Goal: Communication & Community: Answer question/provide support

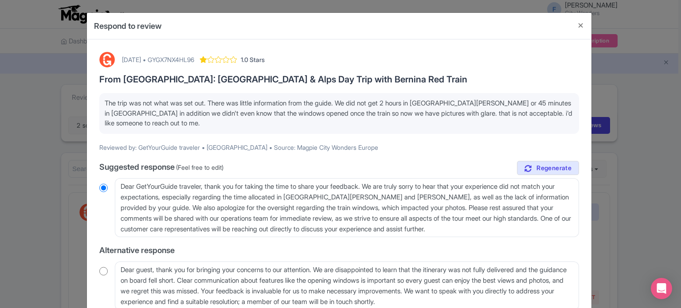
scroll to position [89, 0]
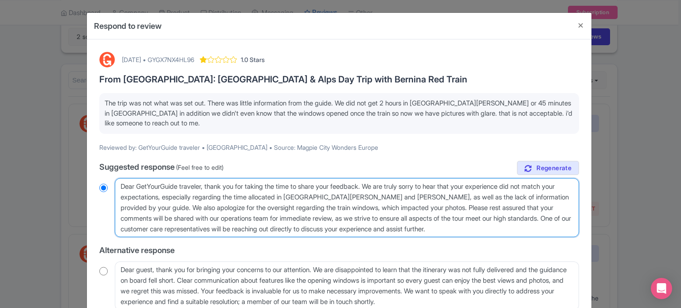
drag, startPoint x: 119, startPoint y: 184, endPoint x: 205, endPoint y: 187, distance: 86.1
click at [205, 187] on textarea "Dear GetYourGuide traveler, thank you for taking the time to share your feedbac…" at bounding box center [347, 207] width 464 height 59
type textarea "H, thank you for taking the time to share your feedback. We are truly sorry to …"
radio input "true"
type textarea "He, thank you for taking the time to share your feedback. We are truly sorry to…"
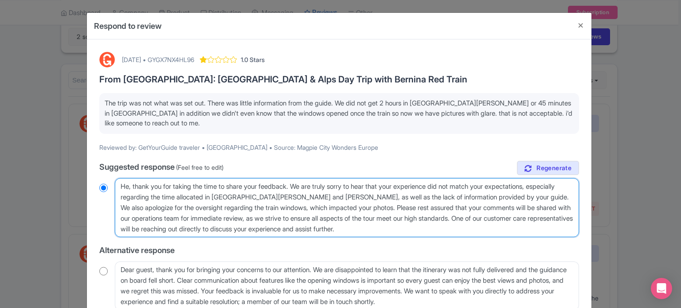
radio input "true"
type textarea "Hel, thank you for taking the time to share your feedback. We are truly sorry t…"
radio input "true"
type textarea "Hell, thank you for taking the time to share your feedback. We are truly sorry …"
radio input "true"
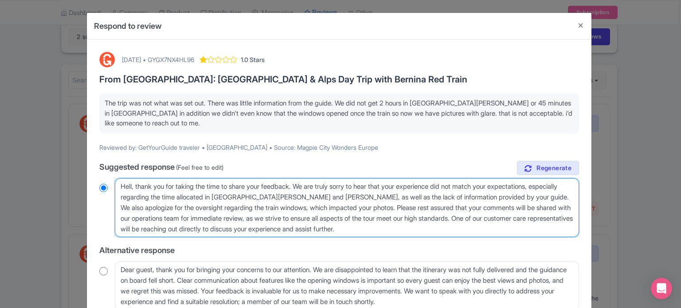
type textarea "Hello, thank you for taking the time to share your feedback. We are truly sorry…"
radio input "true"
click at [363, 196] on textarea "Dear GetYourGuide traveler, thank you for taking the time to share your feedbac…" at bounding box center [347, 207] width 464 height 59
type textarea "Hello, thank you for taking the time to share your feedback. We are truly sorry…"
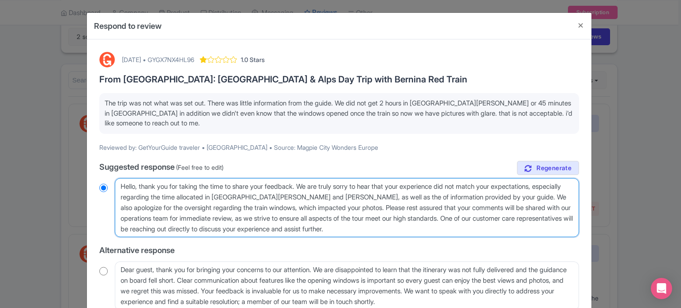
radio input "true"
click at [367, 196] on textarea "Dear GetYourGuide traveler, thank you for taking the time to share your feedbac…" at bounding box center [347, 207] width 464 height 59
type textarea "Hello, thank you for taking the time to share your feedback. We are truly sorry…"
radio input "true"
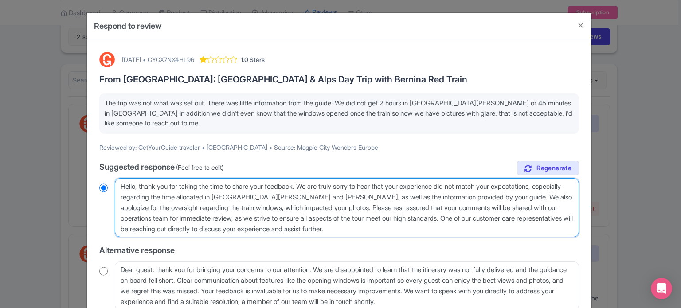
drag, startPoint x: 238, startPoint y: 207, endPoint x: 330, endPoint y: 207, distance: 92.2
click at [330, 207] on textarea "Dear GetYourGuide traveler, thank you for taking the time to share your feedbac…" at bounding box center [347, 207] width 464 height 59
type textarea "Hello, thank you for taking the time to share your feedback. We are truly sorry…"
radio input "true"
drag, startPoint x: 241, startPoint y: 207, endPoint x: 328, endPoint y: 215, distance: 87.3
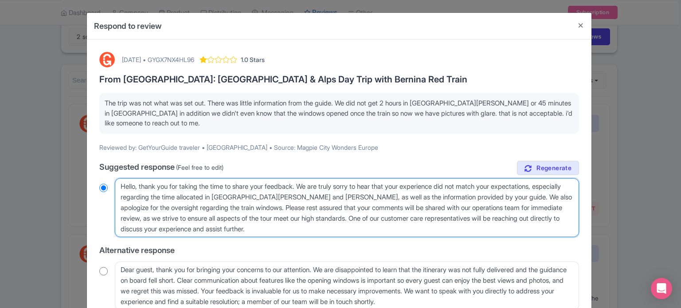
click at [328, 215] on textarea "Dear GetYourGuide traveler, thank you for taking the time to share your feedbac…" at bounding box center [347, 207] width 464 height 59
type textarea "Hello, thank you for taking the time to share your feedback. We are truly sorry…"
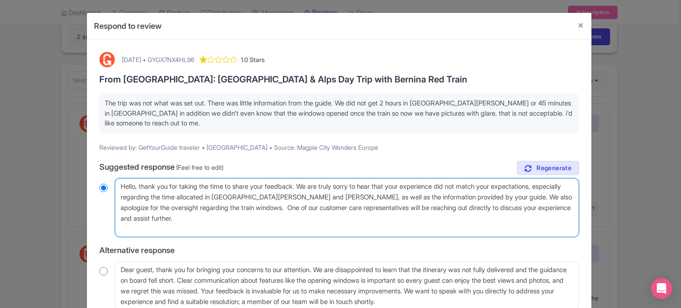
radio input "true"
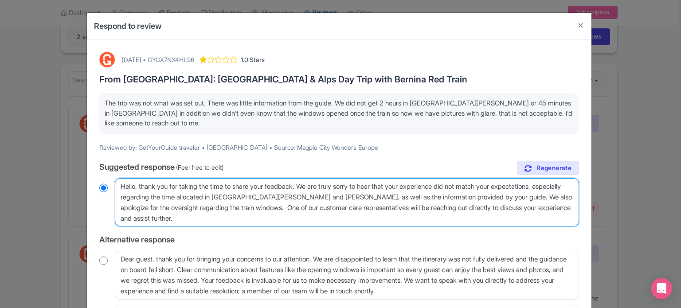
type textarea "Hello, thank you for taking the time to share your feedback. We are truly sorry…"
radio input "true"
type textarea "Hello, thank you for taking the time to share your feedback. We are truly sorry…"
radio input "true"
type textarea "Hello, thank you for taking the time to share your feedback. We are truly sorry…"
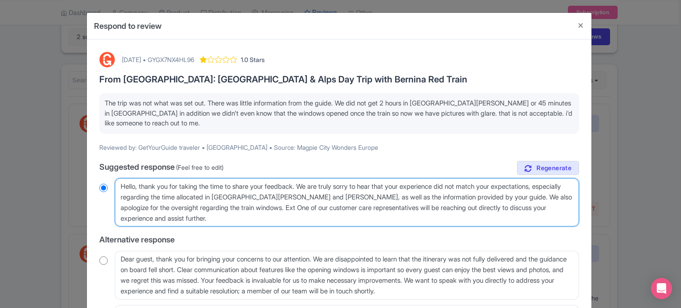
radio input "true"
type textarea "Hello, thank you for taking the time to share your feedback. We are truly sorry…"
radio input "true"
type textarea "Hello, thank you for taking the time to share your feedback. We are truly sorry…"
radio input "true"
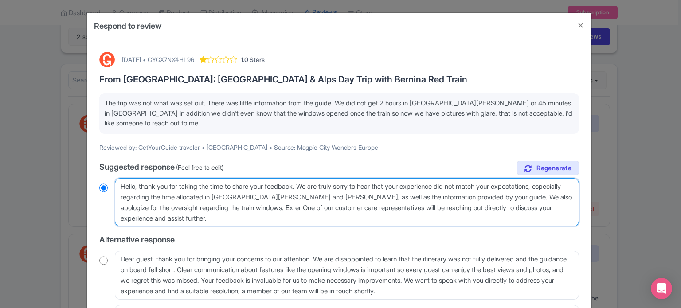
type textarea "Hello, thank you for taking the time to share your feedback. We are truly sorry…"
radio input "true"
type textarea "Hello, thank you for taking the time to share your feedback. We are truly sorry…"
radio input "true"
type textarea "Hello, thank you for taking the time to share your feedback. We are truly sorry…"
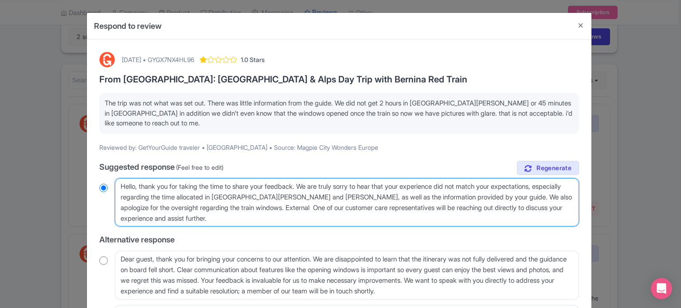
radio input "true"
type textarea "Hello, thank you for taking the time to share your feedback. We are truly sorry…"
radio input "true"
type textarea "Hello, thank you for taking the time to share your feedback. We are truly sorry…"
radio input "true"
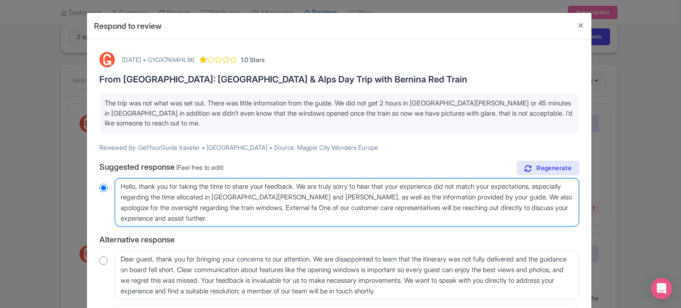
type textarea "Hello, thank you for taking the time to share your feedback. We are truly sorry…"
radio input "true"
type textarea "Hello, thank you for taking the time to share your feedback. We are truly sorry…"
radio input "true"
type textarea "Hello, thank you for taking the time to share your feedback. We are truly sorry…"
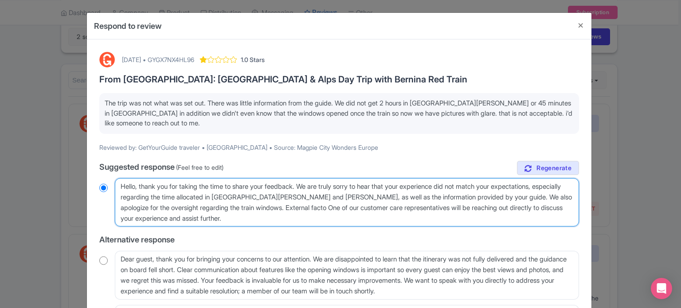
radio input "true"
type textarea "Hello, thank you for taking the time to share your feedback. We are truly sorry…"
radio input "true"
type textarea "Hello, thank you for taking the time to share your feedback. We are truly sorry…"
radio input "true"
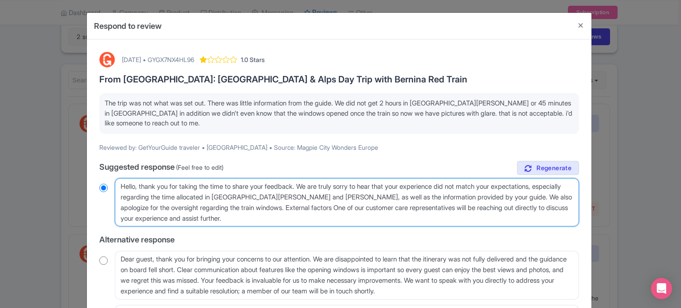
type textarea "Hello, thank you for taking the time to share your feedback. We are truly sorry…"
radio input "true"
type textarea "Hello, thank you for taking the time to share your feedback. We are truly sorry…"
radio input "true"
type textarea "Hello, thank you for taking the time to share your feedback. We are truly sorry…"
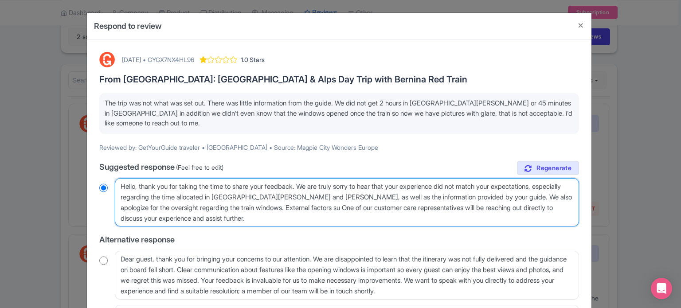
radio input "true"
type textarea "Hello, thank you for taking the time to share your feedback. We are truly sorry…"
radio input "true"
type textarea "Hello, thank you for taking the time to share your feedback. We are truly sorry…"
radio input "true"
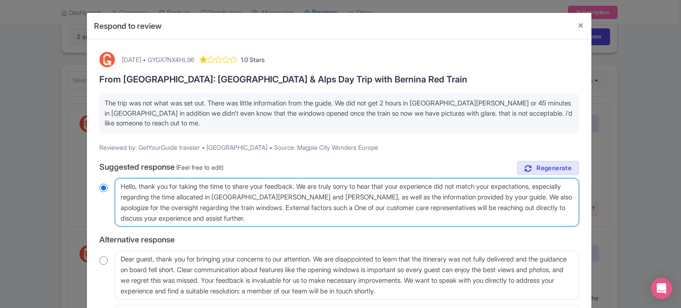
type textarea "Hello, thank you for taking the time to share your feedback. We are truly sorry…"
radio input "true"
type textarea "Hello, thank you for taking the time to share your feedback. We are truly sorry…"
radio input "true"
type textarea "Hello, thank you for taking the time to share your feedback. We are truly sorry…"
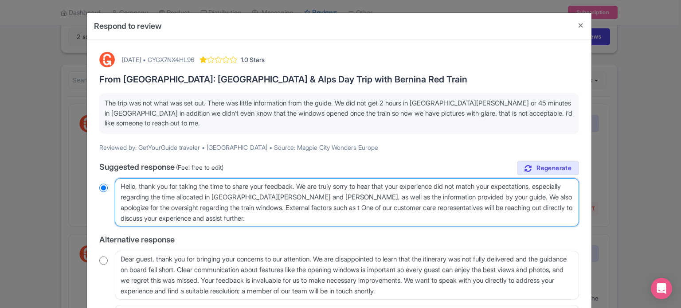
radio input "true"
type textarea "Hello, thank you for taking the time to share your feedback. We are truly sorry…"
radio input "true"
type textarea "Hello, thank you for taking the time to share your feedback. We are truly sorry…"
radio input "true"
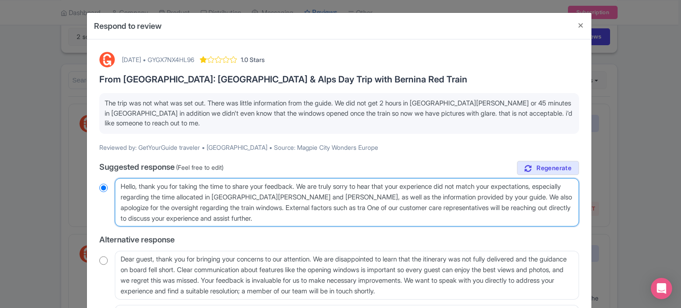
type textarea "Hello, thank you for taking the time to share your feedback. We are truly sorry…"
radio input "true"
type textarea "Hello, thank you for taking the time to share your feedback. We are truly sorry…"
radio input "true"
type textarea "Hello, thank you for taking the time to share your feedback. We are truly sorry…"
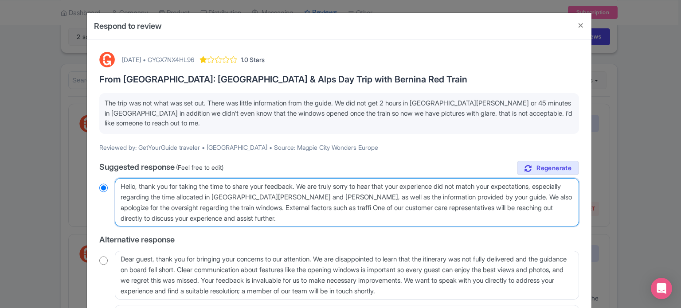
radio input "true"
type textarea "Hello, thank you for taking the time to share your feedback. We are truly sorry…"
radio input "true"
type textarea "Hello, thank you for taking the time to share your feedback. We are truly sorry…"
radio input "true"
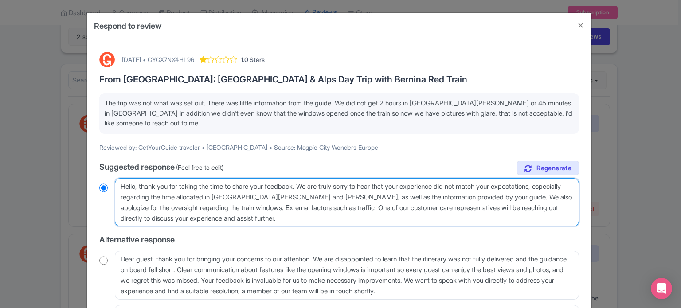
type textarea "Hello, thank you for taking the time to share your feedback. We are truly sorry…"
radio input "true"
type textarea "Hello, thank you for taking the time to share your feedback. We are truly sorry…"
radio input "true"
type textarea "Hello, thank you for taking the time to share your feedback. We are truly sorry…"
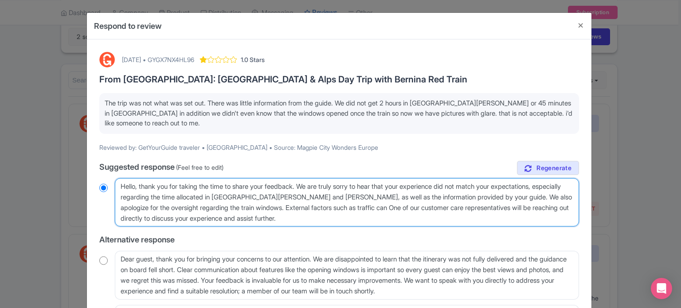
radio input "true"
type textarea "Hello, thank you for taking the time to share your feedback. We are truly sorry…"
radio input "true"
type textarea "Hello, thank you for taking the time to share your feedback. We are truly sorry…"
radio input "true"
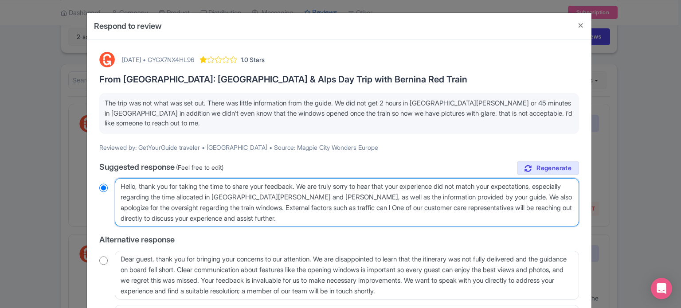
type textarea "Hello, thank you for taking the time to share your feedback. We are truly sorry…"
radio input "true"
type textarea "Hello, thank you for taking the time to share your feedback. We are truly sorry…"
radio input "true"
type textarea "Hello, thank you for taking the time to share your feedback. We are truly sorry…"
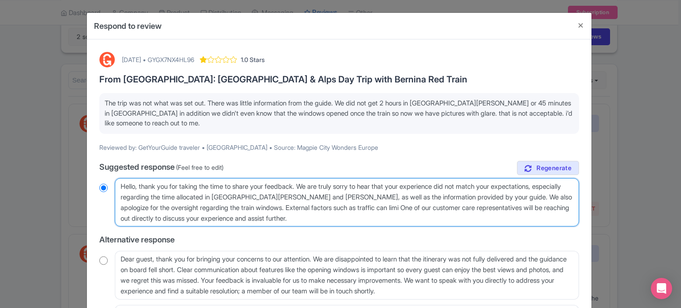
radio input "true"
type textarea "Hello, thank you for taking the time to share your feedback. We are truly sorry…"
radio input "true"
type textarea "Hello, thank you for taking the time to share your feedback. We are truly sorry…"
radio input "true"
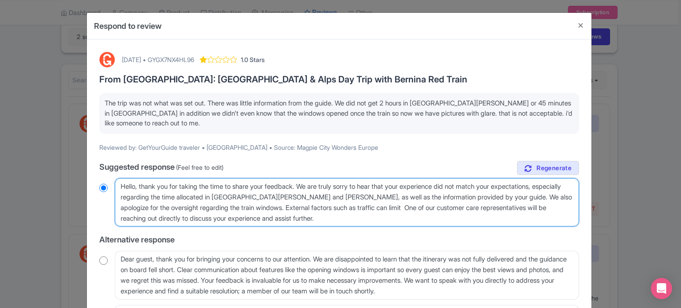
type textarea "Hello, thank you for taking the time to share your feedback. We are truly sorry…"
radio input "true"
type textarea "Hello, thank you for taking the time to share your feedback. We are truly sorry…"
radio input "true"
type textarea "Hello, thank you for taking the time to share your feedback. We are truly sorry…"
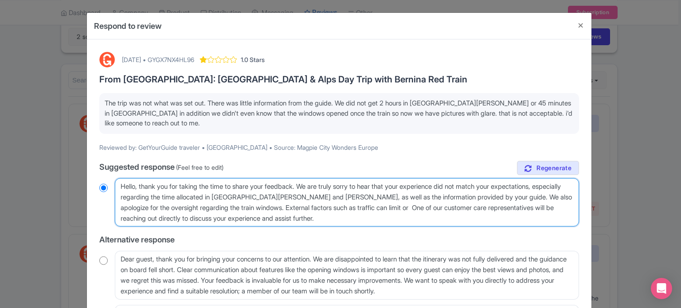
radio input "true"
type textarea "Hello, thank you for taking the time to share your feedback. We are truly sorry…"
radio input "true"
type textarea "Hello, thank you for taking the time to share your feedback. We are truly sorry…"
radio input "true"
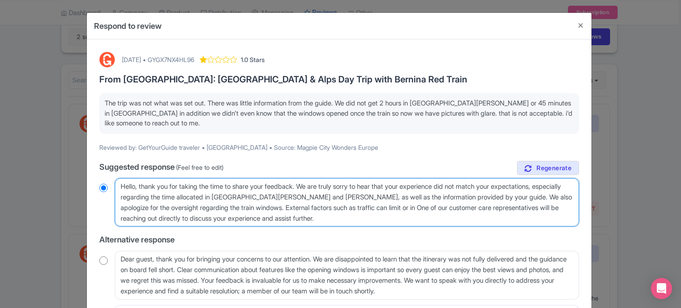
type textarea "Hello, thank you for taking the time to share your feedback. We are truly sorry…"
radio input "true"
type textarea "Hello, thank you for taking the time to share your feedback. We are truly sorry…"
radio input "true"
type textarea "Hello, thank you for taking the time to share your feedback. We are truly sorry…"
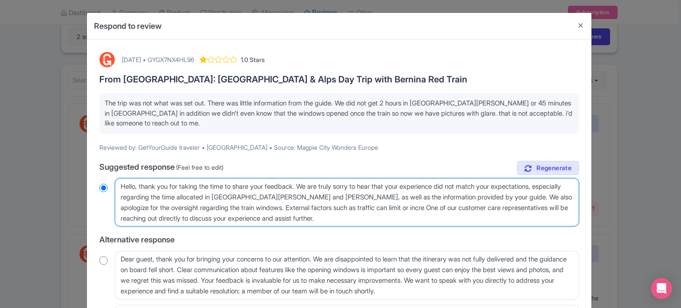
radio input "true"
type textarea "Hello, thank you for taking the time to share your feedback. We are truly sorry…"
radio input "true"
type textarea "Hello, thank you for taking the time to share your feedback. We are truly sorry…"
radio input "true"
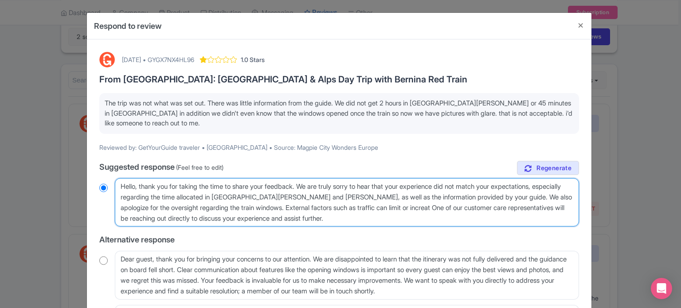
type textarea "Hello, thank you for taking the time to share your feedback. We are truly sorry…"
radio input "true"
type textarea "Hello, thank you for taking the time to share your feedback. We are truly sorry…"
radio input "true"
type textarea "Hello, thank you for taking the time to share your feedback. We are truly sorry…"
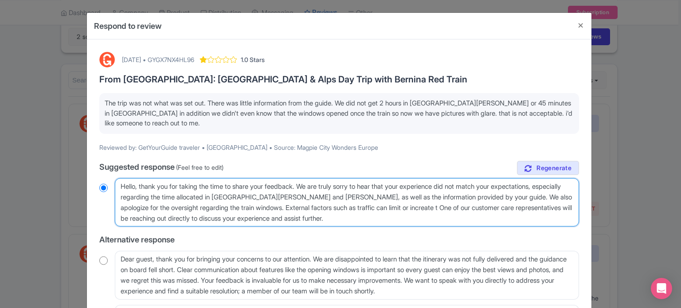
radio input "true"
type textarea "Hello, thank you for taking the time to share your feedback. We are truly sorry…"
radio input "true"
type textarea "Hello, thank you for taking the time to share your feedback. We are truly sorry…"
radio input "true"
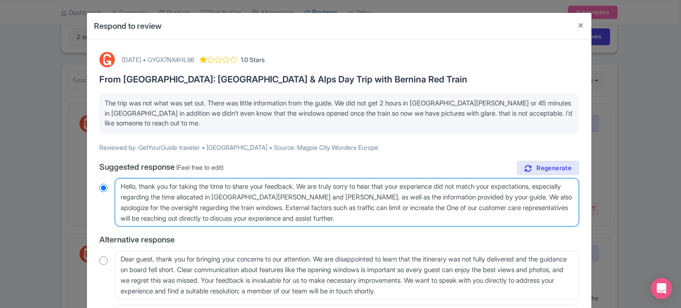
type textarea "Hello, thank you for taking the time to share your feedback. We are truly sorry…"
radio input "true"
type textarea "Hello, thank you for taking the time to share your feedback. We are truly sorry…"
radio input "true"
type textarea "Hello, thank you for taking the time to share your feedback. We are truly sorry…"
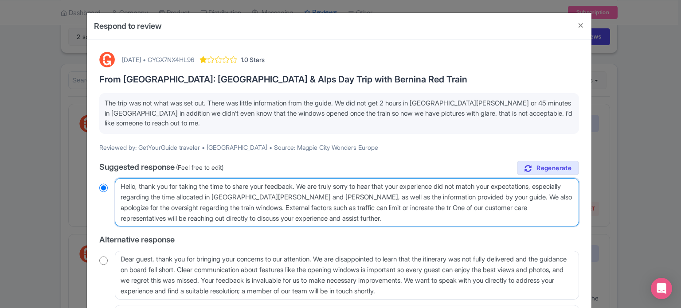
radio input "true"
type textarea "Hello, thank you for taking the time to share your feedback. We are truly sorry…"
radio input "true"
type textarea "Hello, thank you for taking the time to share your feedback. We are truly sorry…"
radio input "true"
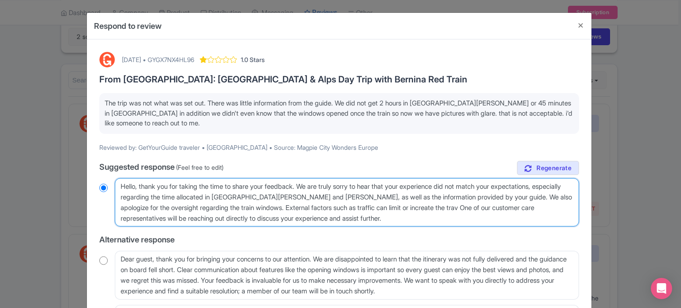
type textarea "Hello, thank you for taking the time to share your feedback. We are truly sorry…"
radio input "true"
type textarea "Hello, thank you for taking the time to share your feedback. We are truly sorry…"
radio input "true"
type textarea "Hello, thank you for taking the time to share your feedback. We are truly sorry…"
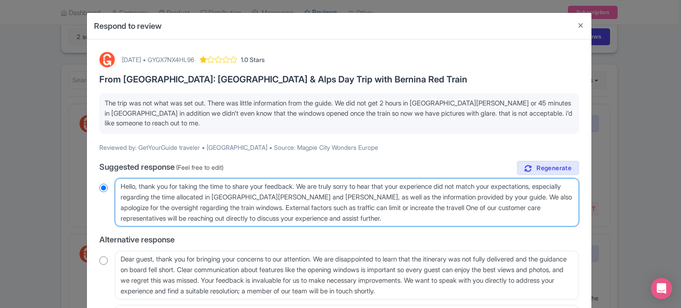
radio input "true"
type textarea "Hello, thank you for taking the time to share your feedback. We are truly sorry…"
radio input "true"
type textarea "Hello, thank you for taking the time to share your feedback. We are truly sorry…"
radio input "true"
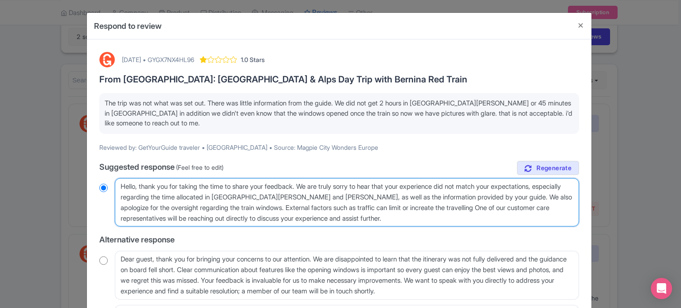
type textarea "Hello, thank you for taking the time to share your feedback. We are truly sorry…"
radio input "true"
type textarea "Hello, thank you for taking the time to share your feedback. We are truly sorry…"
radio input "true"
type textarea "Hello, thank you for taking the time to share your feedback. We are truly sorry…"
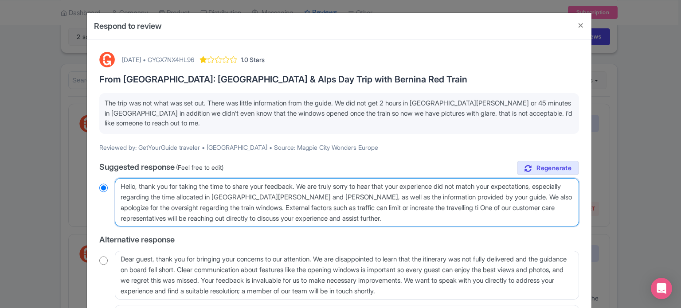
radio input "true"
type textarea "Hello, thank you for taking the time to share your feedback. We are truly sorry…"
radio input "true"
type textarea "Hello, thank you for taking the time to share your feedback. We are truly sorry…"
radio input "true"
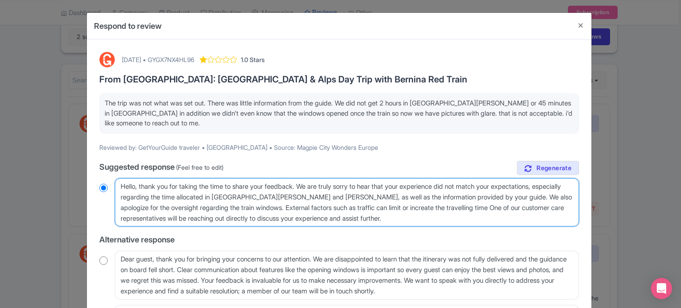
type textarea "Hello, thank you for taking the time to share your feedback. We are truly sorry…"
radio input "true"
type textarea "Hello, thank you for taking the time to share your feedback. We are truly sorry…"
radio input "true"
type textarea "Hello, thank you for taking the time to share your feedback. We are truly sorry…"
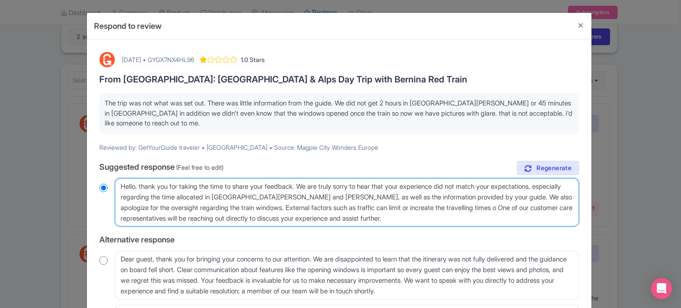
radio input "true"
type textarea "Hello, thank you for taking the time to share your feedback. We are truly sorry…"
radio input "true"
type textarea "Hello, thank you for taking the time to share your feedback. We are truly sorry…"
radio input "true"
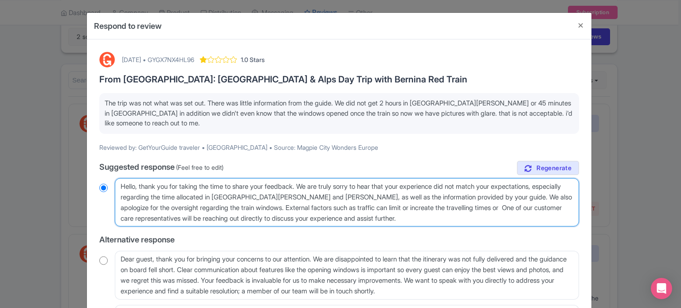
type textarea "Hello, thank you for taking the time to share your feedback. We are truly sorry…"
radio input "true"
type textarea "Hello, thank you for taking the time to share your feedback. We are truly sorry…"
radio input "true"
type textarea "Hello, thank you for taking the time to share your feedback. We are truly sorry…"
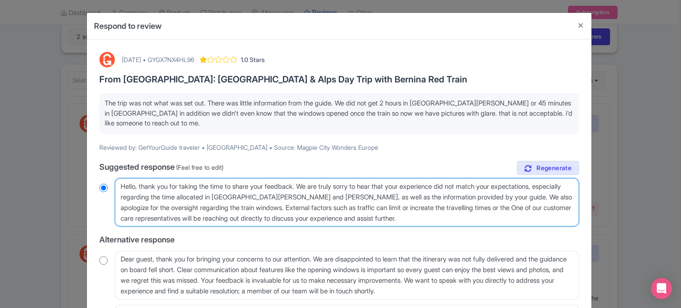
radio input "true"
type textarea "Hello, thank you for taking the time to share your feedback. We are truly sorry…"
radio input "true"
type textarea "Hello, thank you for taking the time to share your feedback. We are truly sorry…"
radio input "true"
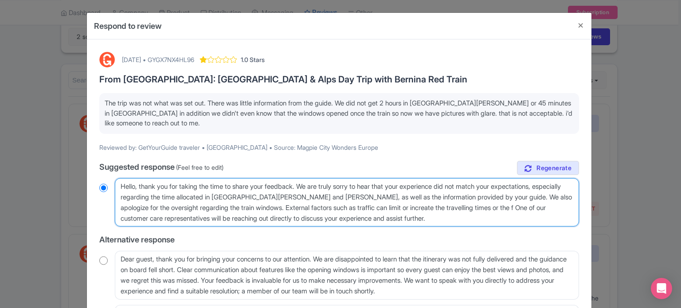
type textarea "Hello, thank you for taking the time to share your feedback. We are truly sorry…"
radio input "true"
type textarea "Hello, thank you for taking the time to share your feedback. We are truly sorry…"
radio input "true"
type textarea "Hello, thank you for taking the time to share your feedback. We are truly sorry…"
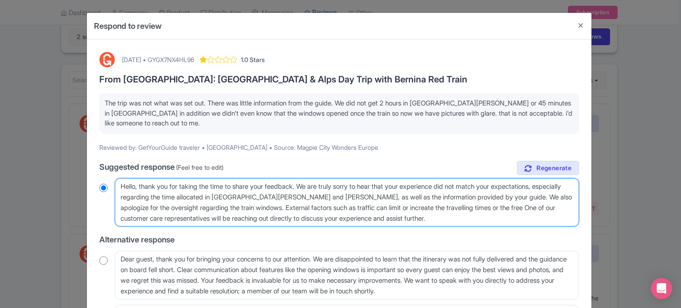
radio input "true"
type textarea "Hello, thank you for taking the time to share your feedback. We are truly sorry…"
radio input "true"
type textarea "Hello, thank you for taking the time to share your feedback. We are truly sorry…"
radio input "true"
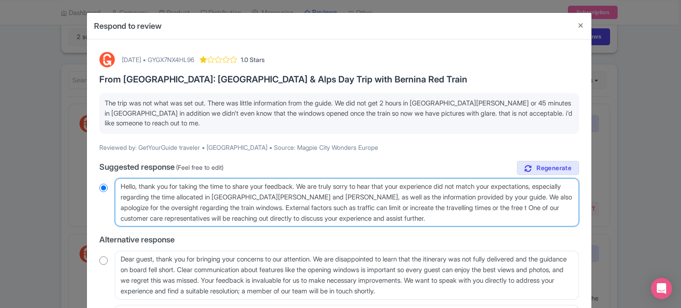
type textarea "Hello, thank you for taking the time to share your feedback. We are truly sorry…"
radio input "true"
type textarea "Hello, thank you for taking the time to share your feedback. We are truly sorry…"
radio input "true"
type textarea "Hello, thank you for taking the time to share your feedback. We are truly sorry…"
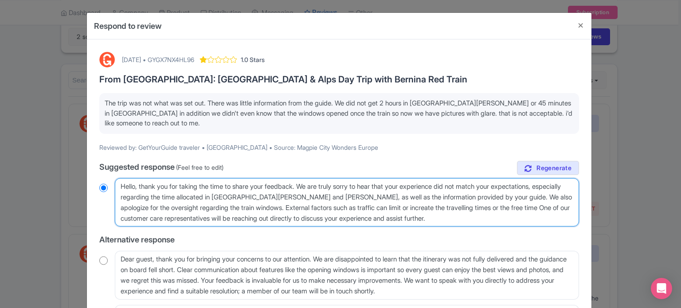
radio input "true"
type textarea "Hello, thank you for taking the time to share your feedback. We are truly sorry…"
radio input "true"
type textarea "Hello, thank you for taking the time to share your feedback. We are truly sorry…"
radio input "true"
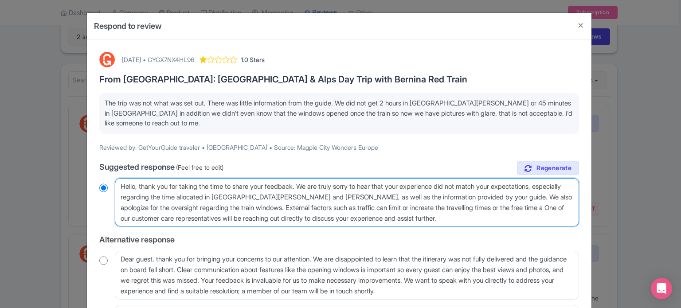
type textarea "Hello, thank you for taking the time to share your feedback. We are truly sorry…"
radio input "true"
drag, startPoint x: 508, startPoint y: 218, endPoint x: 551, endPoint y: 204, distance: 45.2
click at [551, 204] on textarea "Dear GetYourGuide traveler, thank you for taking the time to share your feedbac…" at bounding box center [347, 202] width 464 height 49
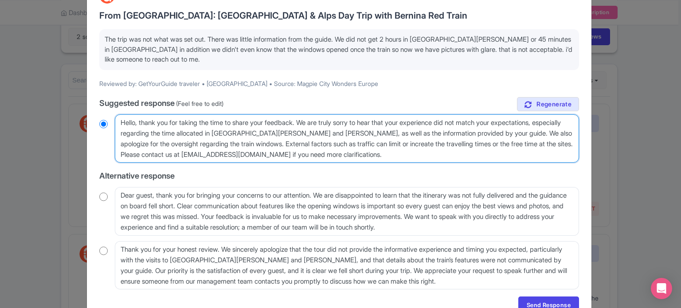
scroll to position [108, 0]
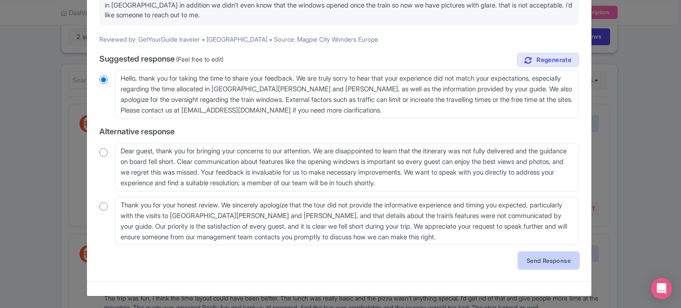
click at [539, 255] on link "Send Response" at bounding box center [548, 260] width 61 height 17
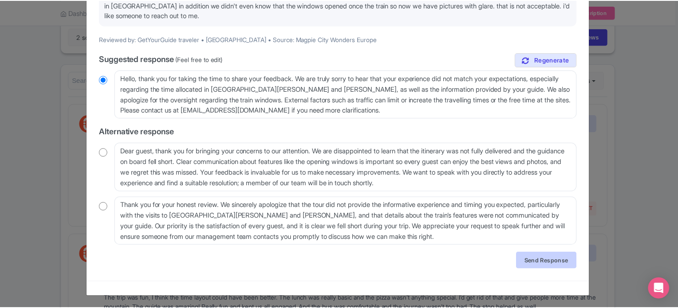
scroll to position [0, 0]
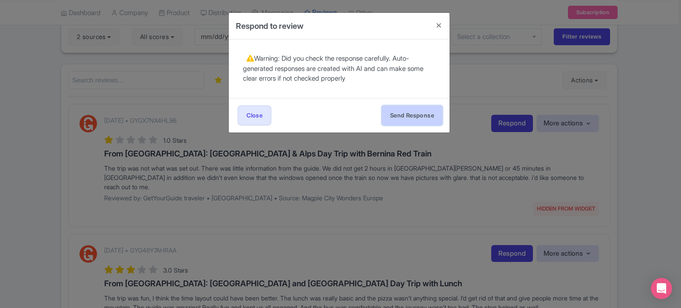
click at [407, 117] on button "Send Response" at bounding box center [412, 116] width 61 height 20
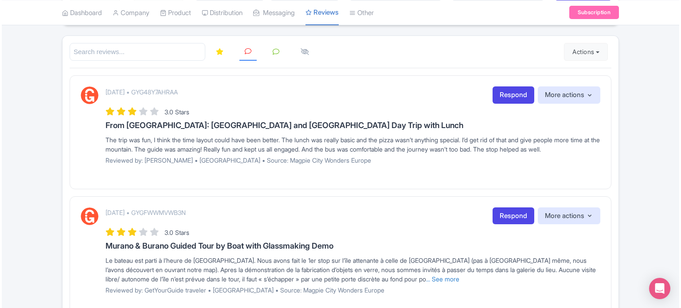
scroll to position [133, 0]
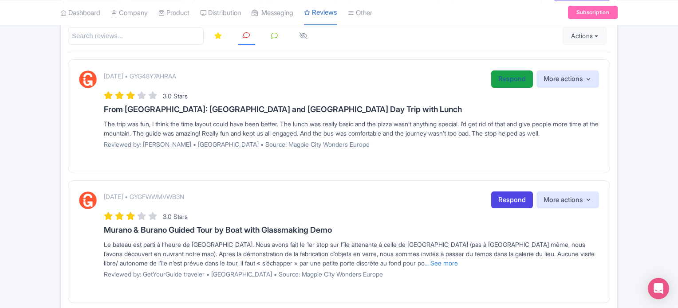
click at [507, 83] on link "Respond" at bounding box center [512, 79] width 42 height 17
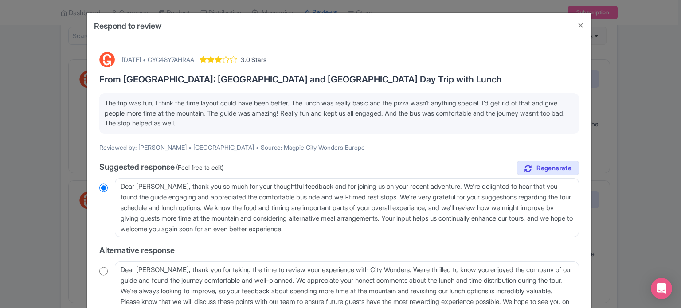
scroll to position [44, 0]
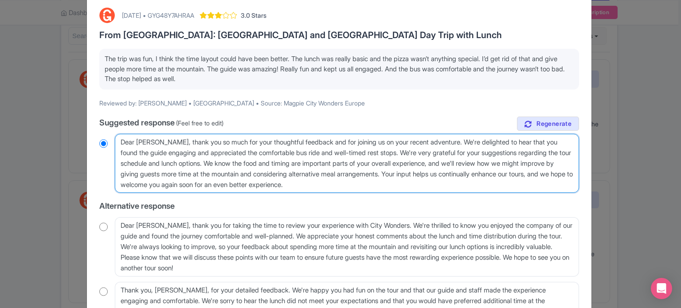
drag, startPoint x: 160, startPoint y: 140, endPoint x: 203, endPoint y: 141, distance: 43.5
click at [203, 141] on textarea "Dear James Edward Fraser, thank you so much for your thoughtful feedback and fo…" at bounding box center [347, 163] width 464 height 59
click at [193, 142] on textarea "Dear James Edward Fraser, thank you so much for your thoughtful feedback and fo…" at bounding box center [347, 163] width 464 height 59
type textarea "Dear James Edward , thank you so much for your thoughtful feedback and for join…"
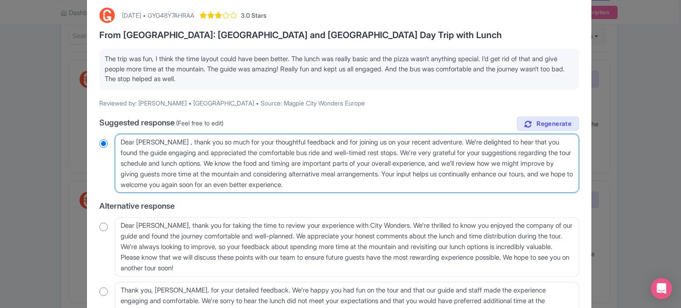
radio input "true"
type textarea "Dear James Edward, thank you so much for your thoughtful feedback and for joini…"
radio input "true"
drag, startPoint x: 459, startPoint y: 173, endPoint x: 174, endPoint y: 169, distance: 285.6
click at [174, 169] on textarea "Dear James Edward Fraser, thank you so much for your thoughtful feedback and fo…" at bounding box center [347, 163] width 464 height 59
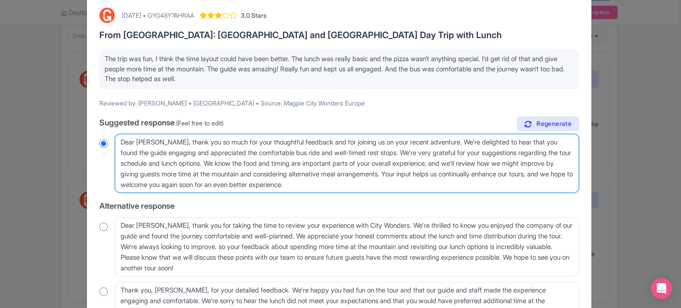
type textarea "Dear James Edward, thank you so much for your thoughtful feedback and for joini…"
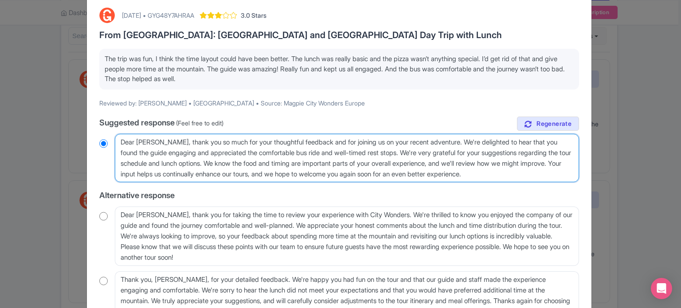
radio input "true"
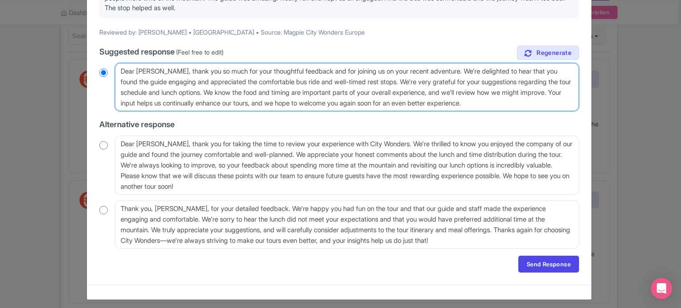
scroll to position [119, 0]
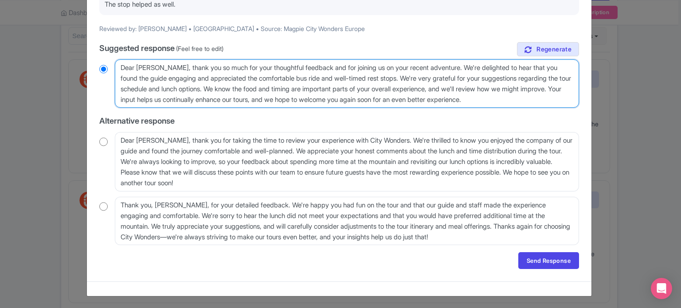
type textarea "Dear James Edward, thank you so much for your thoughtful feedback and for joini…"
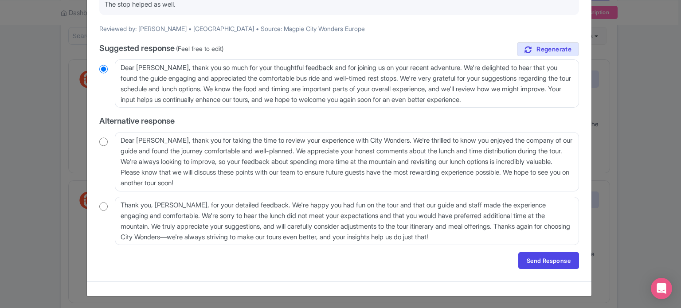
click at [545, 269] on div "September 28, 2025 • GYG48Y7AHRAA 3.0 Stars From Rome: Pompeii and Mount Vesuvi…" at bounding box center [339, 101] width 490 height 347
click at [541, 263] on link "Send Response" at bounding box center [548, 260] width 61 height 17
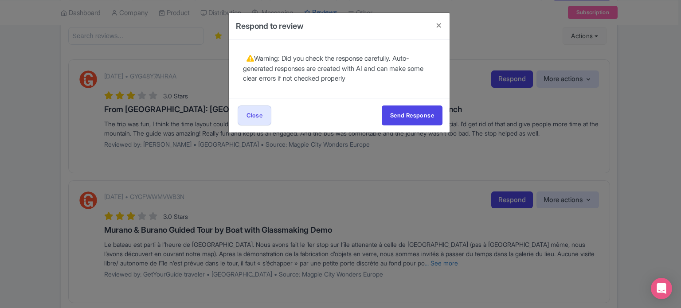
scroll to position [0, 0]
click at [419, 120] on button "Send Response" at bounding box center [412, 116] width 61 height 20
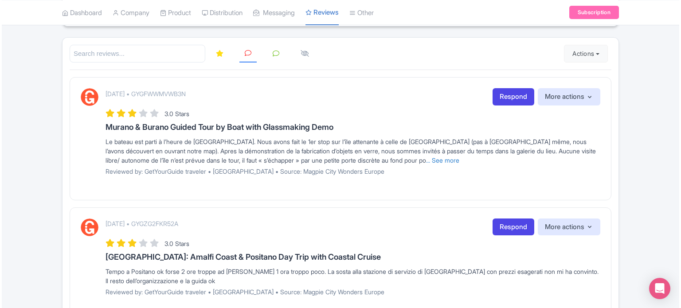
scroll to position [133, 0]
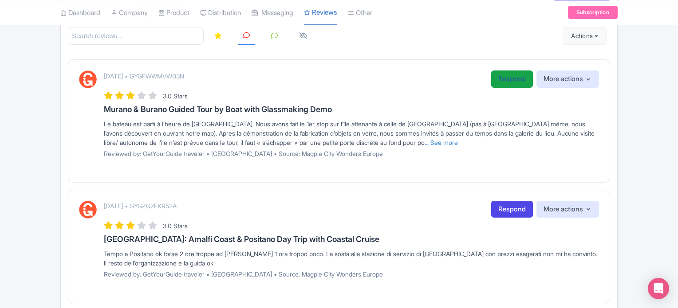
click at [497, 81] on link "Respond" at bounding box center [512, 79] width 42 height 17
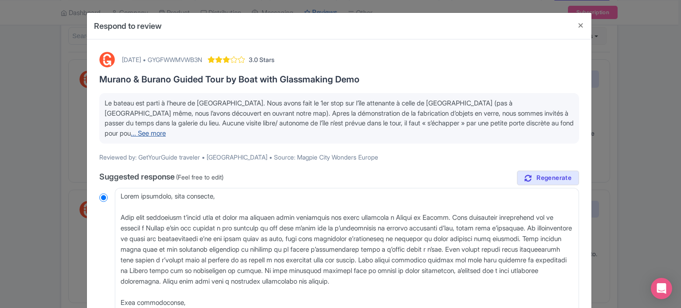
click at [166, 129] on link "... See more" at bounding box center [148, 133] width 35 height 8
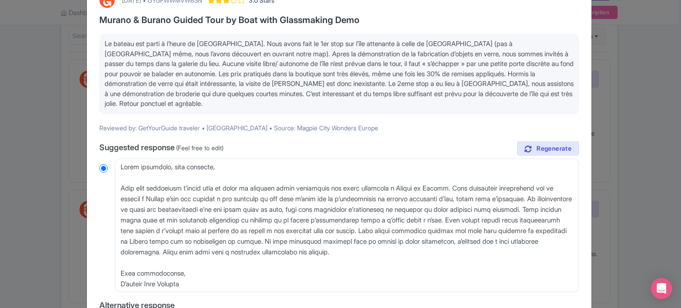
scroll to position [44, 0]
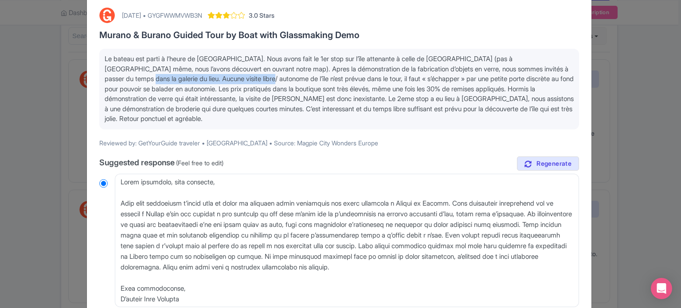
drag, startPoint x: 129, startPoint y: 77, endPoint x: 257, endPoint y: 79, distance: 128.2
click at [257, 79] on span "Le bateau est parti à l’heure de Venise. Nous avons fait le 1er stop sur l’île …" at bounding box center [339, 89] width 469 height 68
copy span "visite libre/ autonome de l’île n’est prévue"
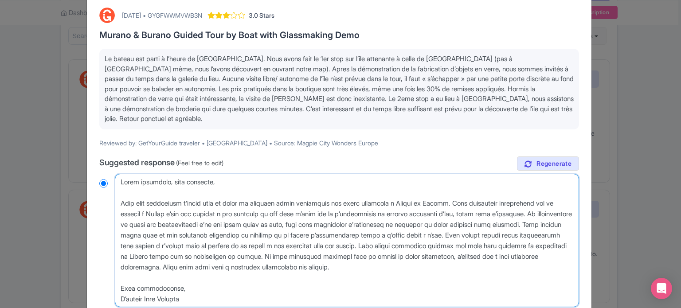
click at [461, 208] on textarea at bounding box center [347, 241] width 464 height 134
drag, startPoint x: 300, startPoint y: 212, endPoint x: 153, endPoint y: 223, distance: 147.2
click at [153, 223] on textarea at bounding box center [347, 241] width 464 height 134
type textarea "Chère voyageuse, cher voyageur, Nous vous remercions d’avoir pris le temps de p…"
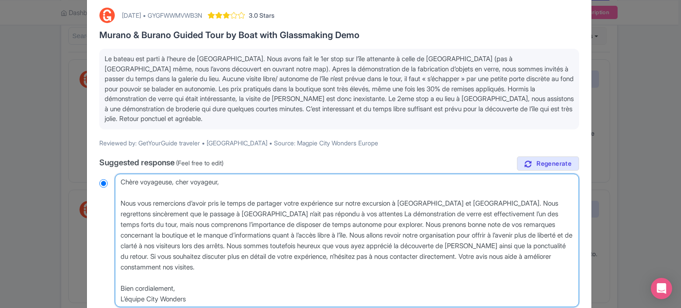
radio input "true"
type textarea "Chère voyageuse, cher voyageur, Nous vous remercions d’avoir pris le temps de p…"
radio input "true"
type textarea "Chère voyageuse, cher voyageur, Nous vous remercions d’avoir pris le temps de p…"
radio input "true"
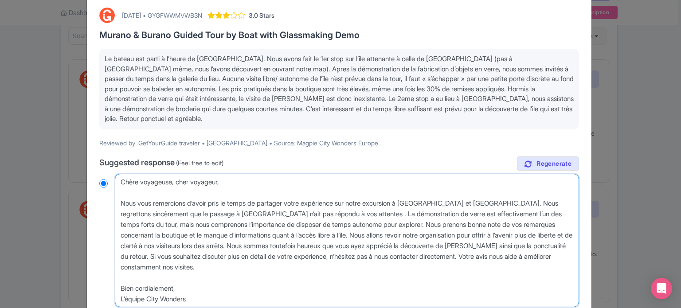
click at [175, 225] on textarea at bounding box center [347, 241] width 464 height 134
click at [131, 225] on textarea at bounding box center [347, 241] width 464 height 134
click at [195, 225] on textarea at bounding box center [347, 241] width 464 height 134
drag, startPoint x: 240, startPoint y: 223, endPoint x: 119, endPoint y: 223, distance: 121.5
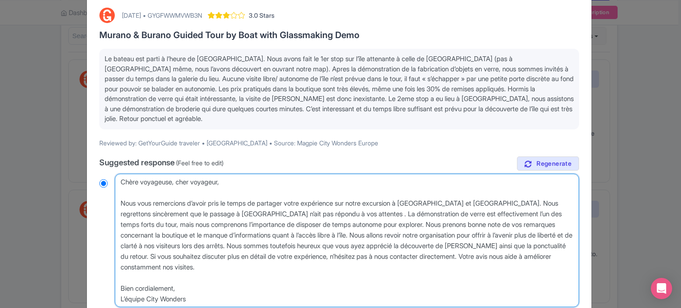
click at [119, 223] on textarea at bounding box center [347, 241] width 464 height 134
type textarea "Chère voyageuse, cher voyageur, Nous vous remercions d’avoir pris le temps de p…"
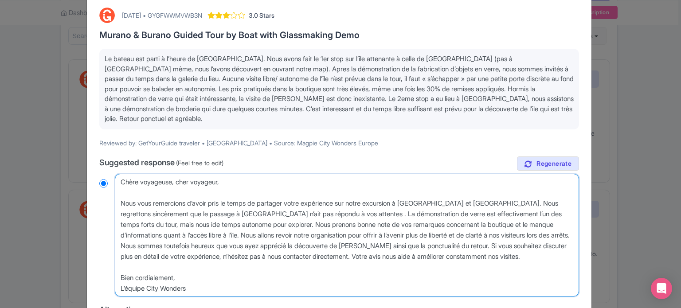
radio input "true"
type textarea "Chère voyageuse, cher voyageur, Nous vous remercions d’avoir pris le temps de p…"
radio input "true"
type textarea "Chère voyageuse, cher voyageur, Nous vous remercions d’avoir pris le temps de p…"
radio input "true"
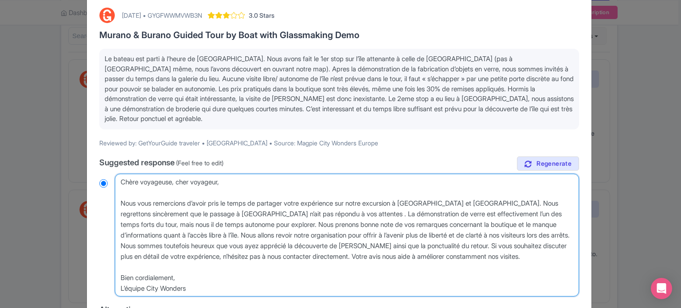
type textarea "Chère voyageuse, cher voyageur, Nous vous remercions d’avoir pris le temps de p…"
radio input "true"
type textarea "Chère voyageuse, cher voyageur, Nous vous remercions d’avoir pris le temps de p…"
radio input "true"
type textarea "Chère voyageuse, cher voyageur, Nous vous remercions d’avoir pris le temps de p…"
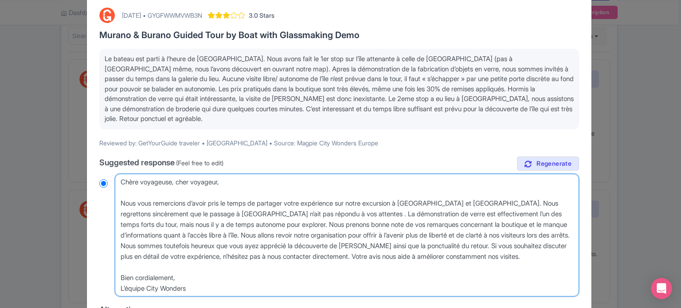
radio input "true"
type textarea "Chère voyageuse, cher voyageur, Nous vous remercions d’avoir pris le temps de p…"
radio input "true"
type textarea "Chère voyageuse, cher voyageur, Nous vous remercions d’avoir pris le temps de p…"
radio input "true"
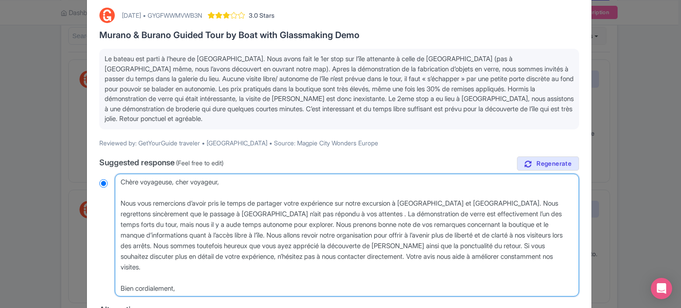
type textarea "Chère voyageuse, cher voyageur, Nous vous remercions d’avoir pris le temps de p…"
radio input "true"
type textarea "Chère voyageuse, cher voyageur, Nous vous remercions d’avoir pris le temps de p…"
radio input "true"
type textarea "Chère voyageuse, cher voyageur, Nous vous remercions d’avoir pris le temps de p…"
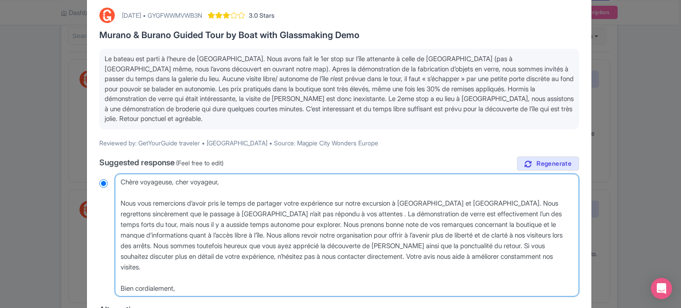
radio input "true"
type textarea "Chère voyageuse, cher voyageur, Nous vous remercions d’avoir pris le temps de p…"
radio input "true"
click at [255, 223] on textarea at bounding box center [347, 235] width 464 height 123
type textarea "Chère voyageuse, cher voyageur, Nous vous remercions d’avoir pris le temps de p…"
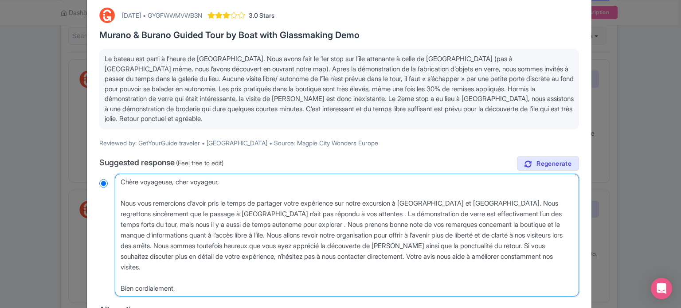
radio input "true"
paste textarea "visite libre/ autonome de l’île n’est prévue"
type textarea "Chère voyageuse, cher voyageur, Nous vous remercions d’avoir pris le temps de p…"
radio input "true"
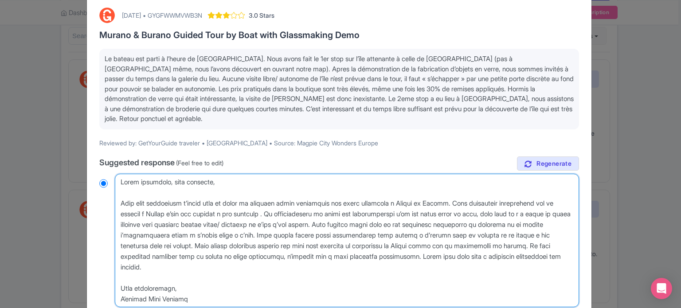
drag, startPoint x: 333, startPoint y: 223, endPoint x: 257, endPoint y: 227, distance: 75.9
click at [257, 227] on textarea at bounding box center [347, 241] width 464 height 134
type textarea "Chère voyageuse, cher voyageur, Nous vous remercions d’avoir pris le temps de p…"
radio input "true"
type textarea "Chère voyageuse, cher voyageur, Nous vous remercions d’avoir pris le temps de p…"
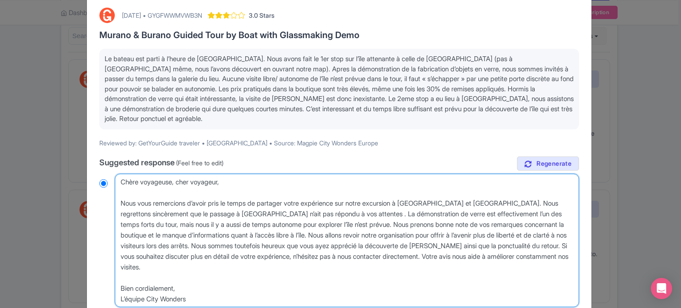
radio input "true"
click at [293, 224] on textarea at bounding box center [347, 241] width 464 height 134
type textarea "Chère voyageuse, cher voyageur, Nous vous remercions d’avoir pris le temps de p…"
radio input "true"
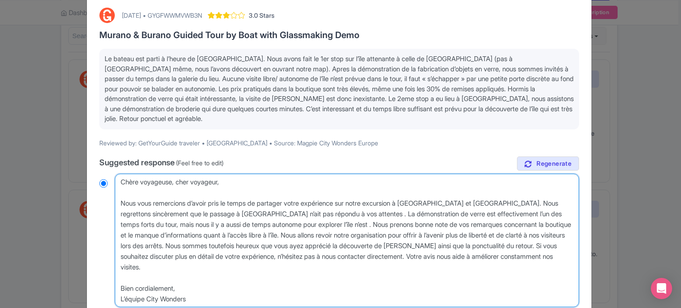
type textarea "Chère voyageuse, cher voyageur, Nous vous remercions d’avoir pris le temps de p…"
radio input "true"
type textarea "Chère voyageuse, cher voyageur, Nous vous remercions d’avoir pris le temps de p…"
radio input "true"
type textarea "Chère voyageuse, cher voyageur, Nous vous remercions d’avoir pris le temps de p…"
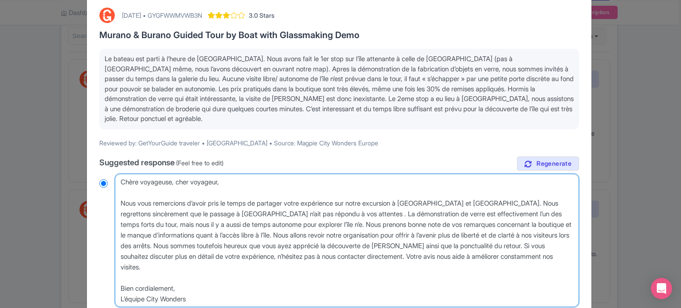
radio input "true"
type textarea "Chère voyageuse, cher voyageur, Nous vous remercions d’avoir pris le temps de p…"
radio input "true"
type textarea "Chère voyageuse, cher voyageur, Nous vous remercions d’avoir pris le temps de p…"
radio input "true"
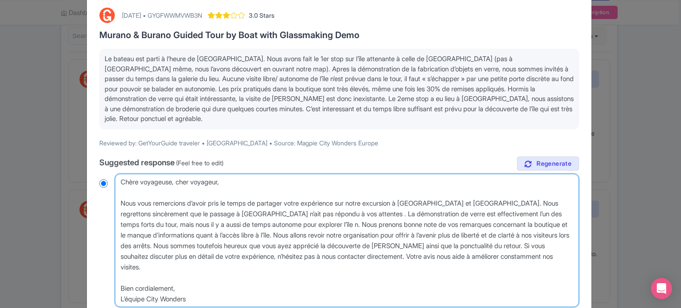
type textarea "Chère voyageuse, cher voyageur, Nous vous remercions d’avoir pris le temps de p…"
radio input "true"
type textarea "Chère voyageuse, cher voyageur, Nous vous remercions d’avoir pris le temps de p…"
radio input "true"
type textarea "Chère voyageuse, cher voyageur, Nous vous remercions d’avoir pris le temps de p…"
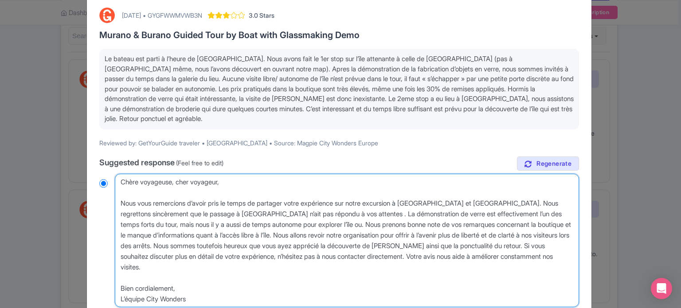
radio input "true"
type textarea "Chère voyageuse, cher voyageur, Nous vous remercions d’avoir pris le temps de p…"
radio input "true"
type textarea "Chère voyageuse, cher voyageur, Nous vous remercions d’avoir pris le temps de p…"
radio input "true"
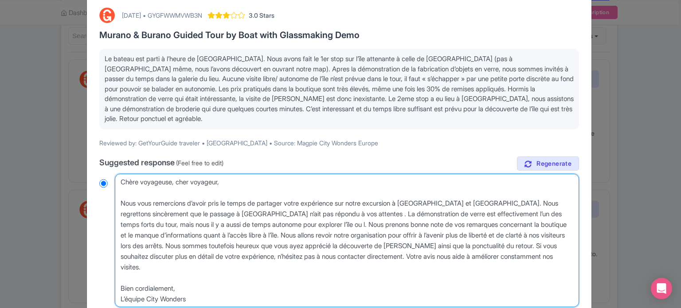
type textarea "Chère voyageuse, cher voyageur, Nous vous remercions d’avoir pris le temps de p…"
radio input "true"
type textarea "Chère voyageuse, cher voyageur, Nous vous remercions d’avoir pris le temps de p…"
radio input "true"
type textarea "Chère voyageuse, cher voyageur, Nous vous remercions d’avoir pris le temps de p…"
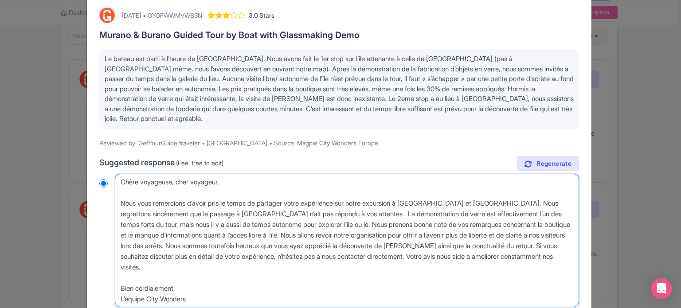
radio input "true"
type textarea "Chère voyageuse, cher voyageur, Nous vous remercions d’avoir pris le temps de p…"
radio input "true"
type textarea "Chère voyageuse, cher voyageur, Nous vous remercions d’avoir pris le temps de p…"
radio input "true"
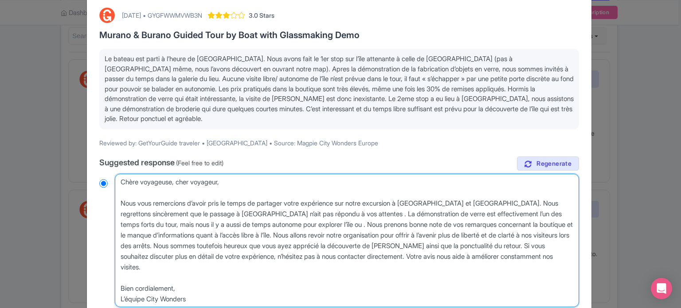
type textarea "Chère voyageuse, cher voyageur, Nous vous remercions d’avoir pris le temps de p…"
radio input "true"
type textarea "Chère voyageuse, cher voyageur, Nous vous remercions d’avoir pris le temps de p…"
radio input "true"
type textarea "Chère voyageuse, cher voyageur, Nous vous remercions d’avoir pris le temps de p…"
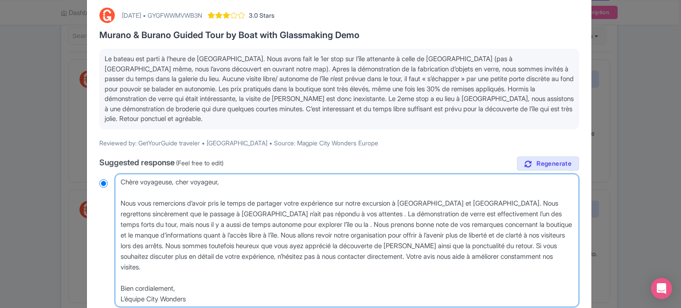
radio input "true"
type textarea "Chère voyageuse, cher voyageur, Nous vous remercions d’avoir pris le temps de p…"
radio input "true"
type textarea "Chère voyageuse, cher voyageur, Nous vous remercions d’avoir pris le temps de p…"
radio input "true"
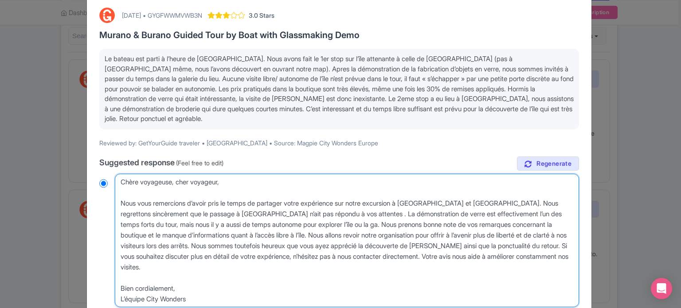
type textarea "Chère voyageuse, cher voyageur, Nous vous remercions d’avoir pris le temps de p…"
radio input "true"
type textarea "Chère voyageuse, cher voyageur, Nous vous remercions d’avoir pris le temps de p…"
radio input "true"
type textarea "Chère voyageuse, cher voyageur, Nous vous remercions d’avoir pris le temps de p…"
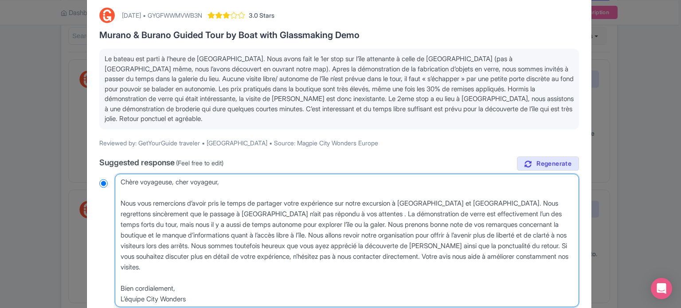
radio input "true"
type textarea "Chère voyageuse, cher voyageur, Nous vous remercions d’avoir pris le temps de p…"
radio input "true"
type textarea "Chère voyageuse, cher voyageur, Nous vous remercions d’avoir pris le temps de p…"
radio input "true"
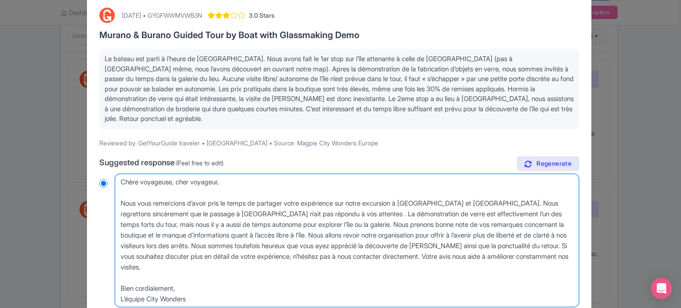
click at [557, 216] on textarea at bounding box center [347, 241] width 464 height 134
type textarea "Chère voyageuse, cher voyageur, Nous vous remercions d’avoir pris le temps de p…"
radio input "true"
drag, startPoint x: 250, startPoint y: 237, endPoint x: 158, endPoint y: 247, distance: 92.4
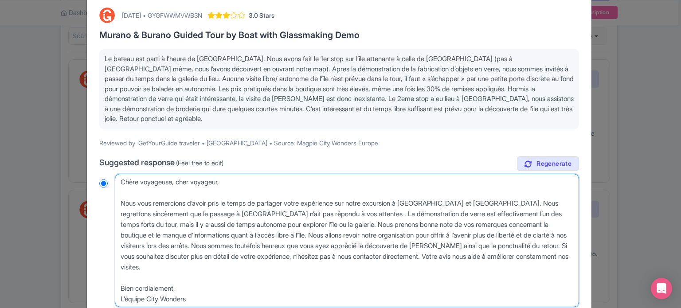
click at [158, 247] on textarea at bounding box center [347, 241] width 464 height 134
type textarea "Chère voyageuse, cher voyageur, Nous vous remercions d’avoir pris le temps de p…"
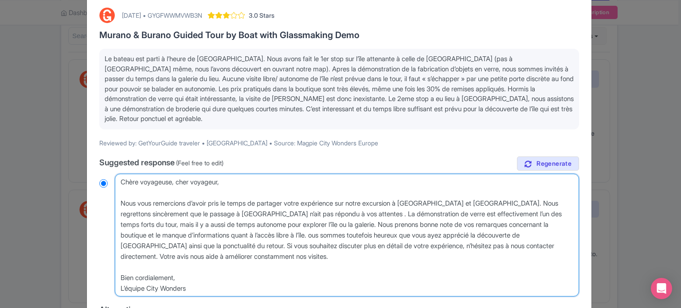
radio input "true"
type textarea "Chère voyageuse, cher voyageur, Nous vous remercions d’avoir pris le temps de p…"
radio input "true"
drag, startPoint x: 258, startPoint y: 258, endPoint x: 506, endPoint y: 235, distance: 248.9
click at [506, 235] on textarea at bounding box center [347, 235] width 464 height 123
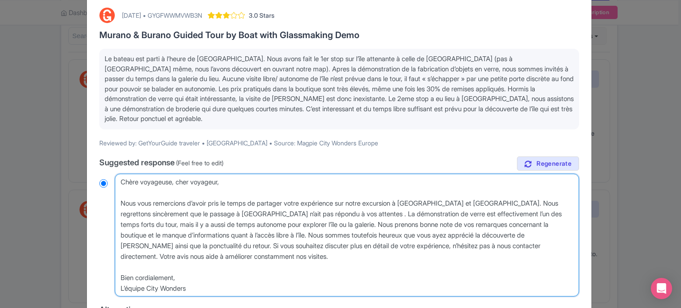
type textarea "Chère voyageuse, cher voyageur, Nous vous remercions d’avoir pris le temps de p…"
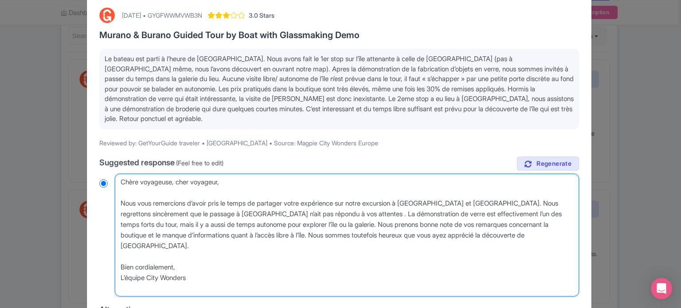
radio input "true"
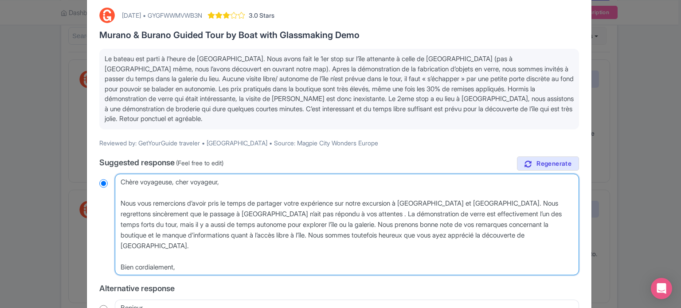
drag, startPoint x: 195, startPoint y: 266, endPoint x: 158, endPoint y: 267, distance: 36.8
click at [158, 267] on textarea at bounding box center [347, 225] width 464 height 102
drag, startPoint x: 120, startPoint y: 184, endPoint x: 211, endPoint y: 177, distance: 91.6
click at [223, 184] on textarea at bounding box center [347, 225] width 464 height 102
type textarea "B Nous vous remercions d’avoir pris le temps de partager votre expérience sur n…"
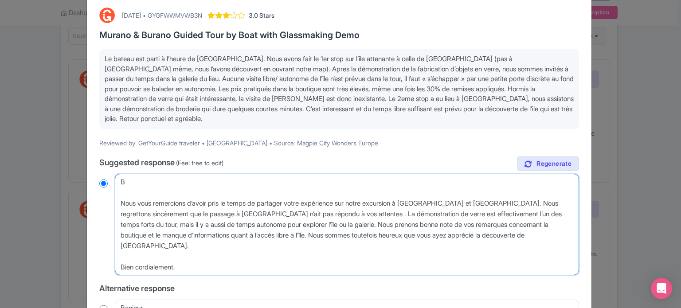
radio input "true"
type textarea "Bo Nous vous remercions d’avoir pris le temps de partager votre expérience sur …"
radio input "true"
type textarea "Bon Nous vous remercions d’avoir pris le temps de partager votre expérience sur…"
radio input "true"
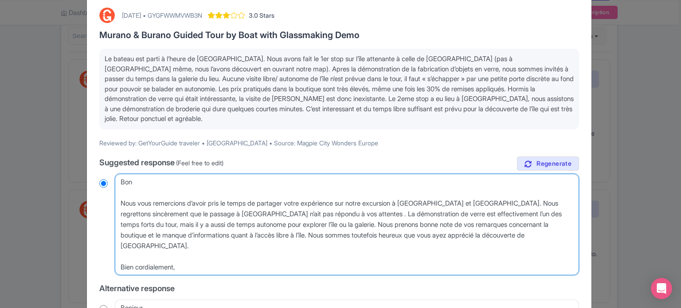
type textarea "Bonj Nous vous remercions d’avoir pris le temps de partager votre expérience su…"
radio input "true"
type textarea "Bonjo Nous vous remercions d’avoir pris le temps de partager votre expérience s…"
radio input "true"
type textarea "Bonjou Nous vous remercions d’avoir pris le temps de partager votre expérience …"
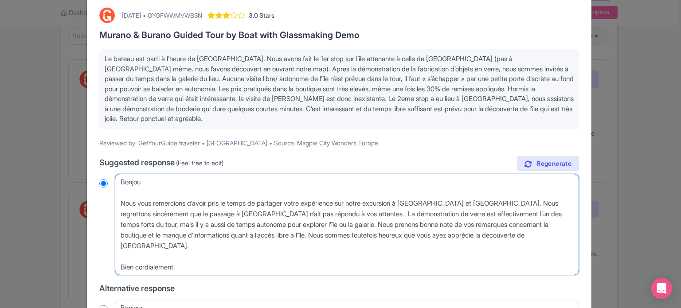
radio input "true"
type textarea "Bonjour Nous vous remercions d’avoir pris le temps de partager votre expérience…"
radio input "true"
type textarea "Bonjour, Nous vous remercions d’avoir pris le temps de partager votre expérienc…"
radio input "true"
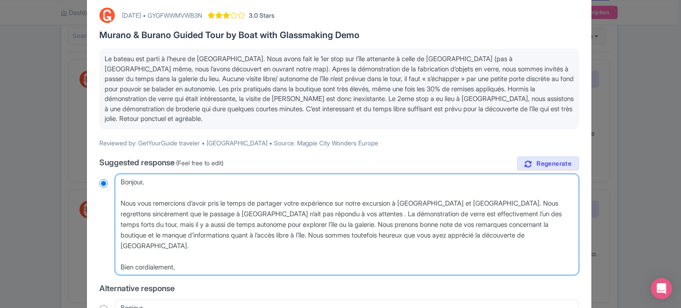
drag, startPoint x: 209, startPoint y: 269, endPoint x: 90, endPoint y: 248, distance: 121.2
click at [90, 248] on div "September 28, 2025 • GYGFWWMVWB3N 3.0 Stars Murano & Burano Guided Tour by Boat…" at bounding box center [339, 291] width 505 height 592
type textarea "Bonjour, Nous vous remercions d’avoir pris le temps de partager votre expérienc…"
radio input "true"
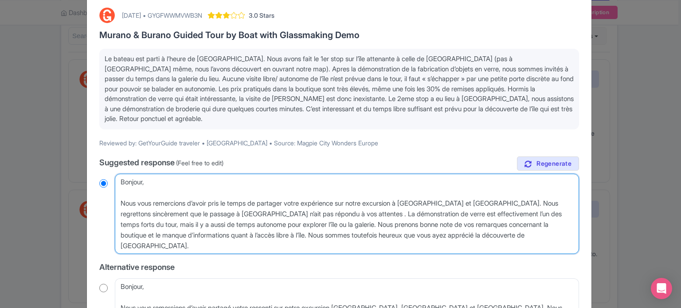
type textarea "Bonjour, Nous vous remercions d’avoir pris le temps de partager votre expérienc…"
radio input "true"
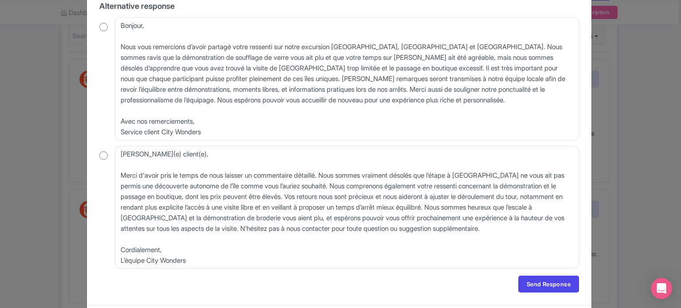
scroll to position [310, 0]
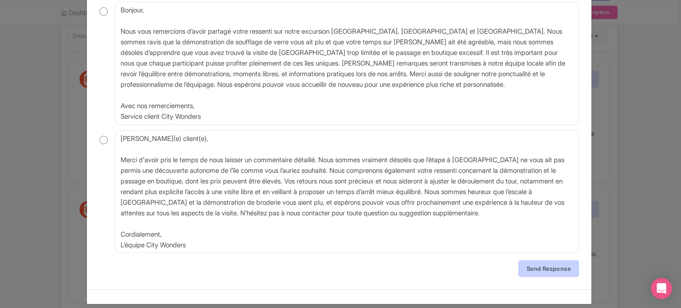
type textarea "Bonjour, Nous vous remercions d’avoir pris le temps de partager votre expérienc…"
click at [541, 269] on link "Send Response" at bounding box center [548, 268] width 61 height 17
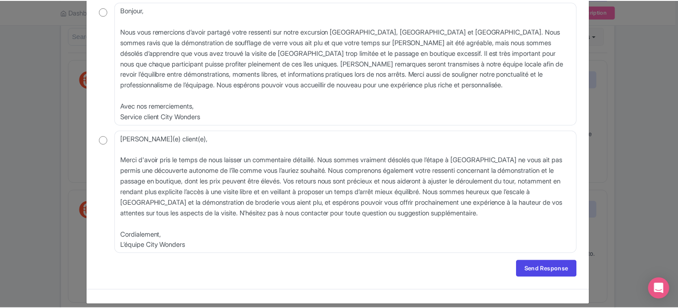
scroll to position [0, 0]
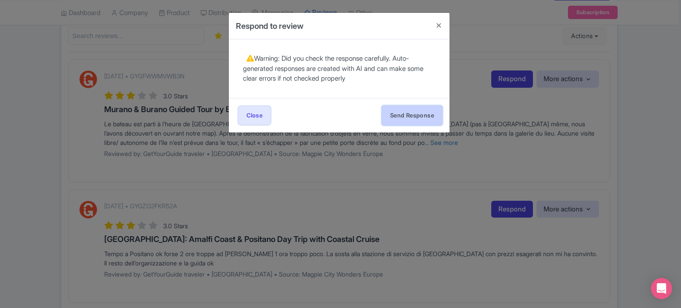
click at [399, 111] on button "Send Response" at bounding box center [412, 116] width 61 height 20
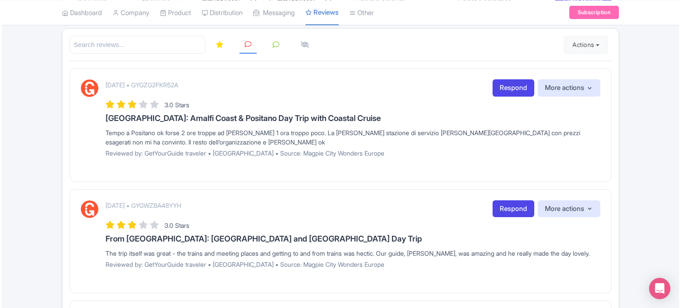
scroll to position [133, 0]
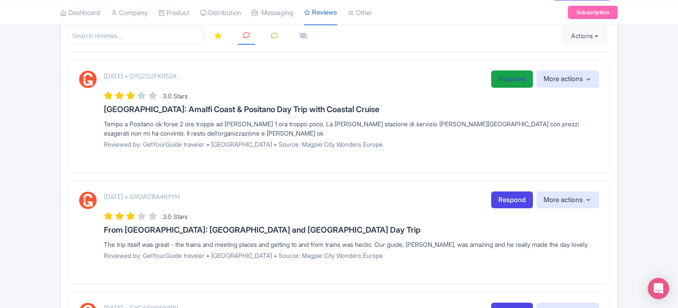
click at [509, 78] on link "Respond" at bounding box center [512, 79] width 42 height 17
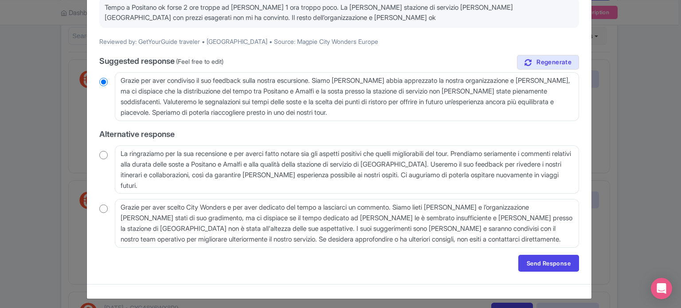
scroll to position [98, 0]
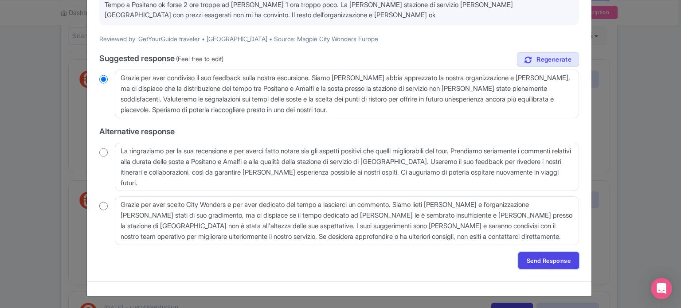
click at [563, 265] on link "Send Response" at bounding box center [548, 260] width 61 height 17
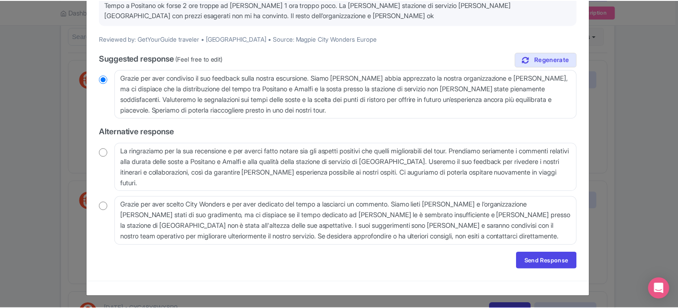
scroll to position [0, 0]
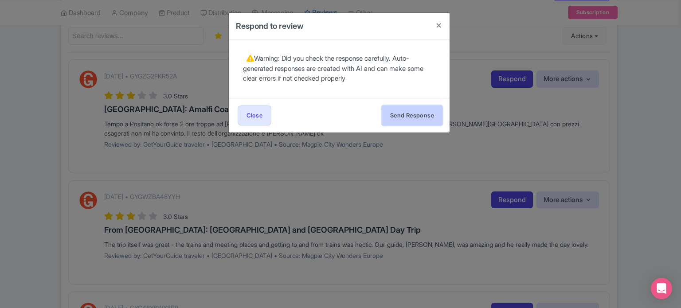
click at [427, 110] on button "Send Response" at bounding box center [412, 116] width 61 height 20
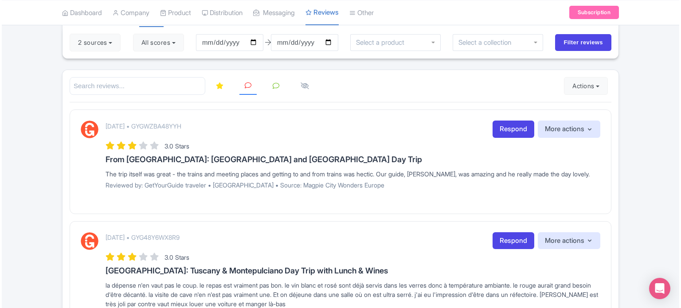
scroll to position [89, 0]
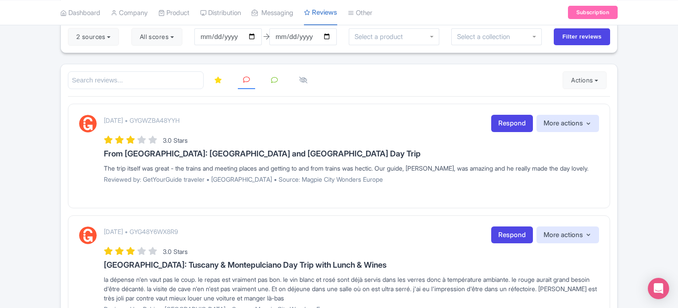
drag, startPoint x: 499, startPoint y: 120, endPoint x: 501, endPoint y: 113, distance: 7.7
click at [499, 120] on link "Respond" at bounding box center [512, 123] width 42 height 17
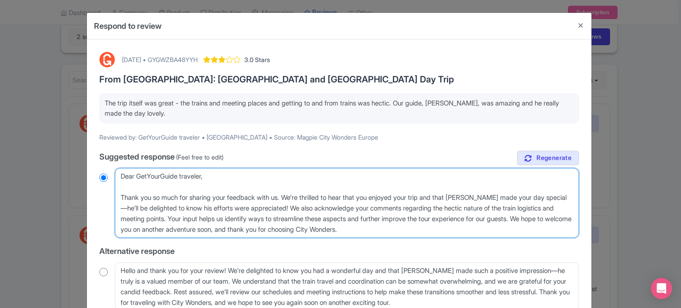
drag, startPoint x: 121, startPoint y: 174, endPoint x: 208, endPoint y: 174, distance: 87.8
click at [208, 174] on textarea "Dear GetYourGuide traveler, Thank you so much for sharing your feedback with us…" at bounding box center [347, 203] width 464 height 70
type textarea "H Thank you so much for sharing your feedback with us. We're thrilled to hear t…"
radio input "true"
type textarea "Hi Thank you so much for sharing your feedback with us. We're thrilled to hear …"
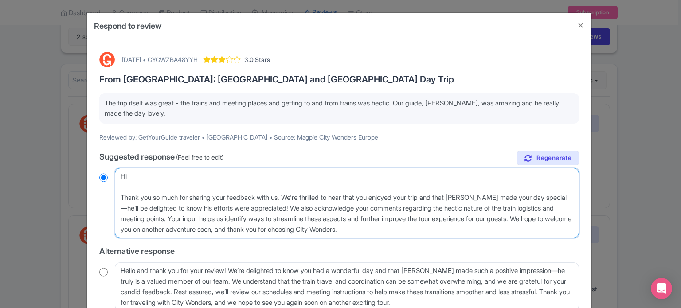
radio input "true"
type textarea "Hi, Thank you so much for sharing your feedback with us. We're thrilled to hear…"
radio input "true"
drag, startPoint x: 426, startPoint y: 230, endPoint x: 550, endPoint y: 218, distance: 124.3
click at [550, 218] on textarea "Dear GetYourGuide traveler, Thank you so much for sharing your feedback with us…" at bounding box center [347, 203] width 464 height 70
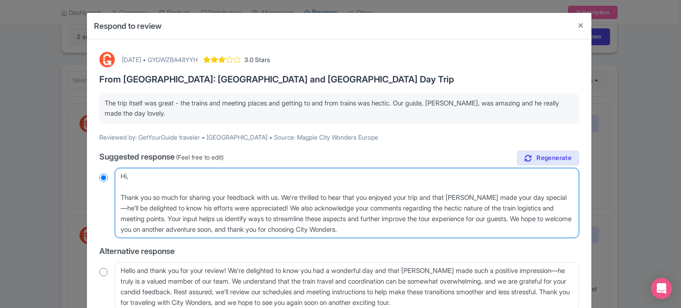
click at [416, 212] on textarea "Dear GetYourGuide traveler, Thank you so much for sharing your feedback with us…" at bounding box center [347, 203] width 464 height 70
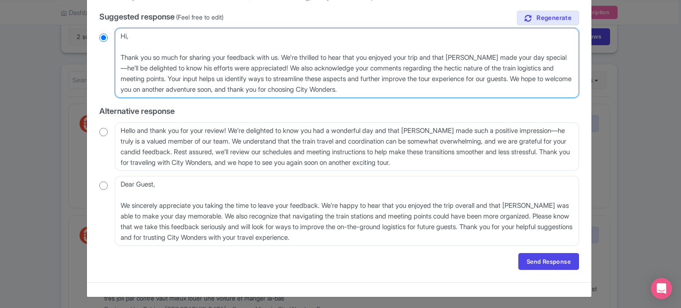
scroll to position [141, 0]
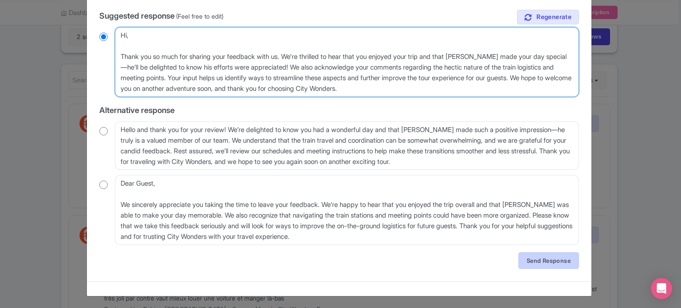
type textarea "Hi, Thank you so much for sharing your feedback with us. We're thrilled to hear…"
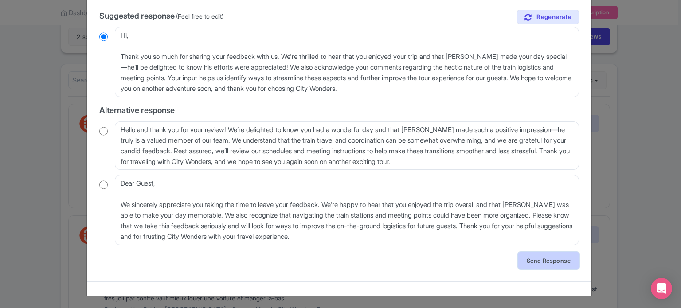
click at [568, 262] on link "Send Response" at bounding box center [548, 260] width 61 height 17
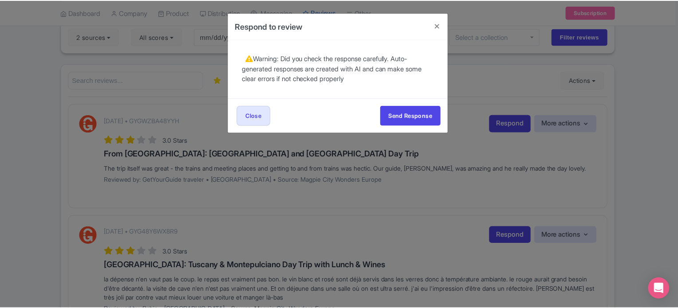
scroll to position [0, 0]
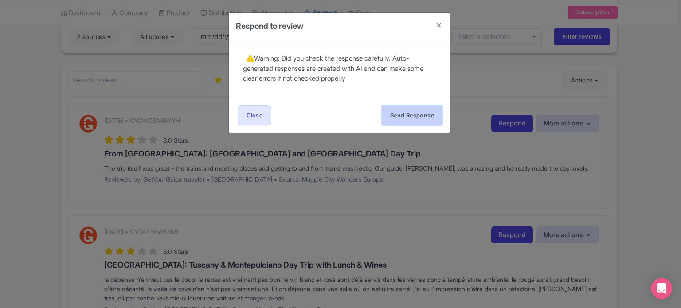
click at [385, 113] on button "Send Response" at bounding box center [412, 116] width 61 height 20
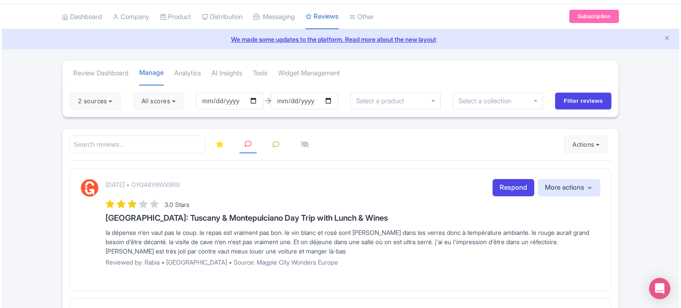
scroll to position [89, 0]
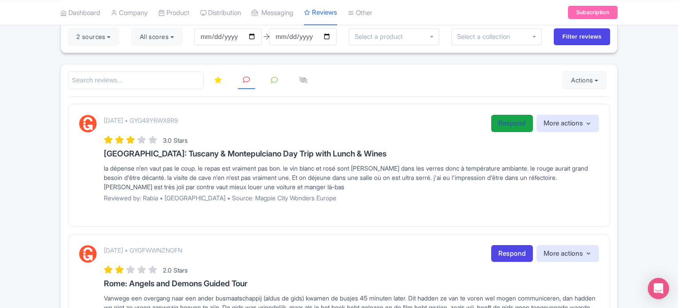
click at [521, 125] on link "Respond" at bounding box center [512, 123] width 42 height 17
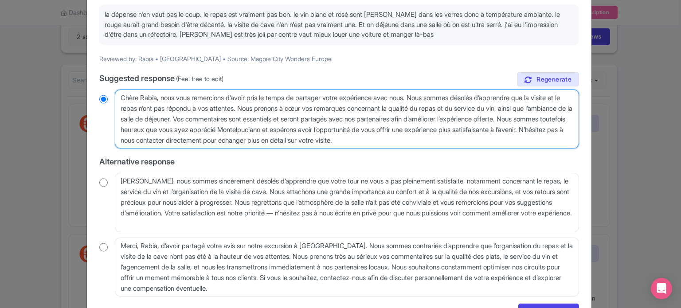
drag, startPoint x: 205, startPoint y: 140, endPoint x: 495, endPoint y: 140, distance: 290.5
click at [495, 140] on textarea "Chère Rabia, nous vous remercions d’avoir pris le temps de partager votre expér…" at bounding box center [347, 119] width 464 height 59
type textarea "Chère Rabia, nous vous remercions d’avoir pris le temps de partager votre expér…"
radio input "true"
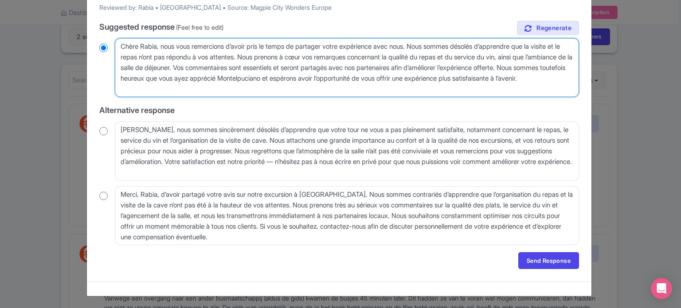
scroll to position [140, 0]
type textarea "Chère Rabia, nous vous remercions d’avoir pris le temps de partager votre expér…"
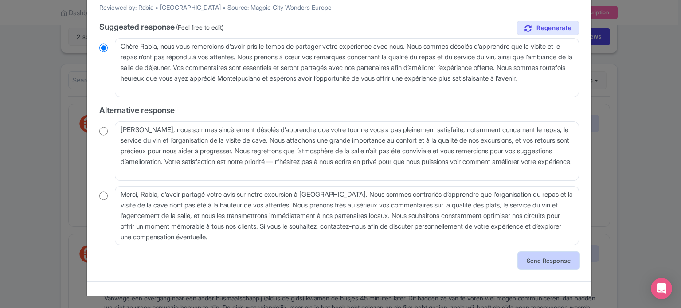
click at [534, 260] on link "Send Response" at bounding box center [548, 260] width 61 height 17
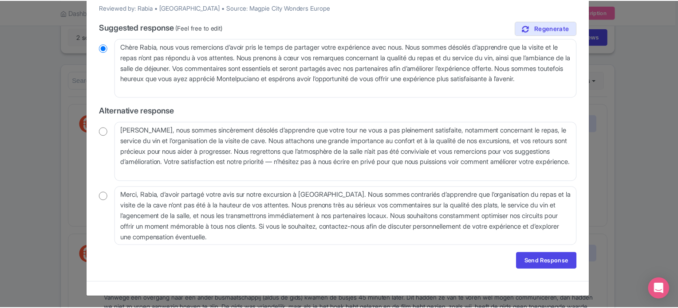
scroll to position [0, 0]
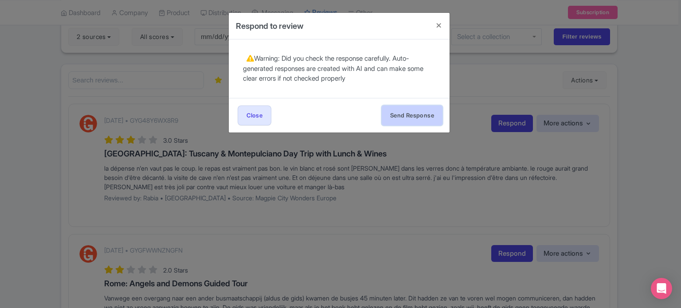
click at [413, 115] on button "Send Response" at bounding box center [412, 116] width 61 height 20
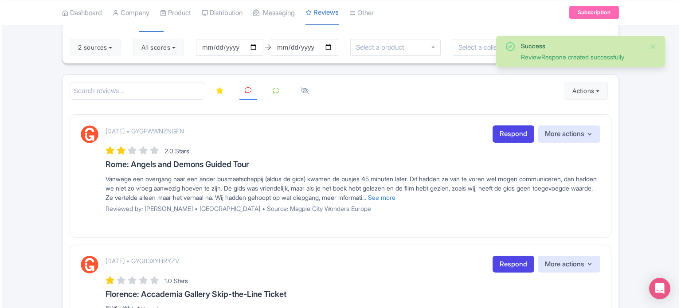
scroll to position [89, 0]
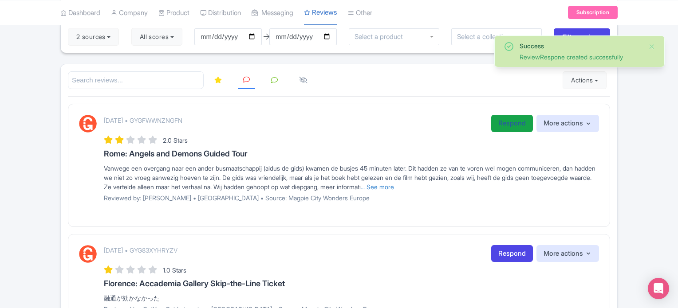
click at [498, 126] on link "Respond" at bounding box center [512, 123] width 42 height 17
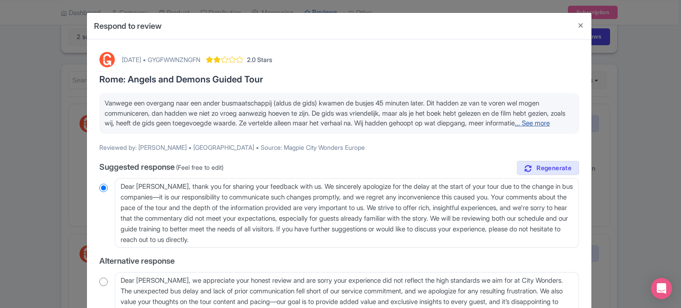
click at [515, 127] on link "... See more" at bounding box center [532, 123] width 35 height 8
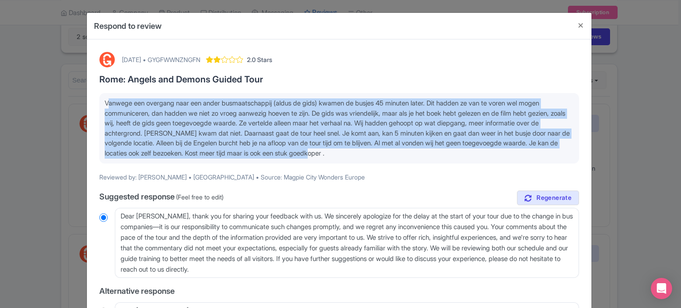
drag, startPoint x: 448, startPoint y: 152, endPoint x: 95, endPoint y: 107, distance: 356.2
click at [95, 107] on div "[DATE] • GYGFWWNZNGFN 2.0 Stars [GEOGRAPHIC_DATA]: Angels and Demons Guided Tou…" at bounding box center [339, 256] width 490 height 419
copy span "Vanwege een overgang naar een ander busmaatschappij (aldus de gids) kwamen de b…"
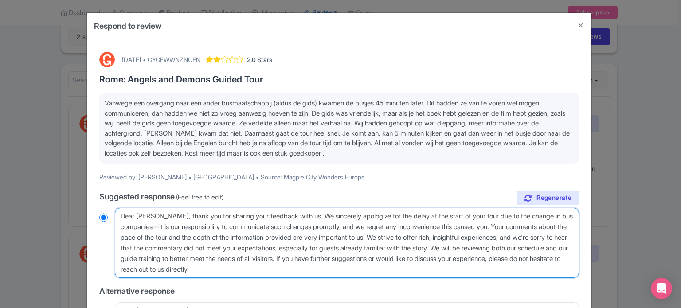
drag, startPoint x: 121, startPoint y: 217, endPoint x: 376, endPoint y: 266, distance: 260.0
click at [376, 266] on textarea "Dear [PERSON_NAME], thank you for sharing your feedback with us. We sincerely a…" at bounding box center [347, 243] width 464 height 70
radio input "true"
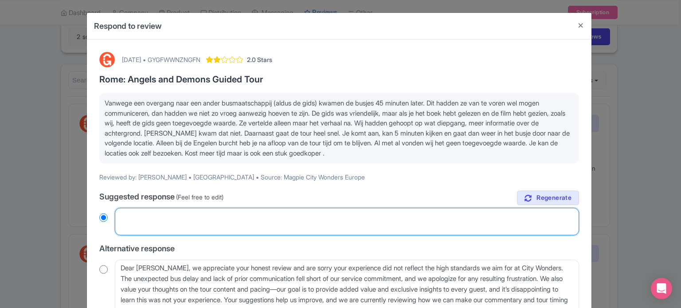
radio input "true"
paste textarea "Beste [PERSON_NAME], bedankt voor je feedback. Onze oprechte excuses voor de ve…"
type textarea "Beste [PERSON_NAME], bedankt voor je feedback. Onze oprechte excuses voor de ve…"
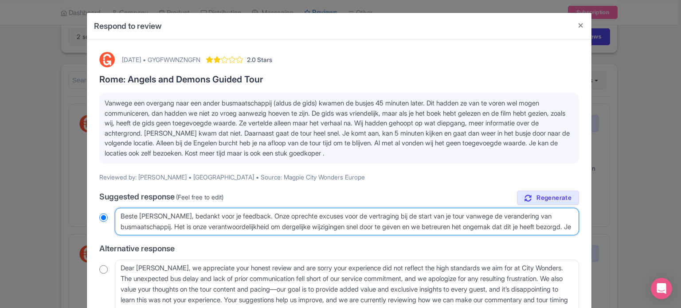
radio input "true"
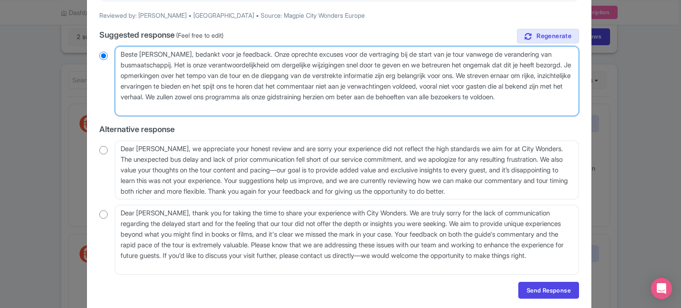
scroll to position [192, 0]
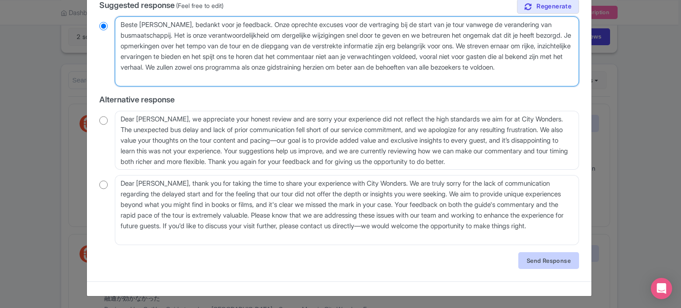
type textarea "Beste [PERSON_NAME], bedankt voor je feedback. Onze oprechte excuses voor de ve…"
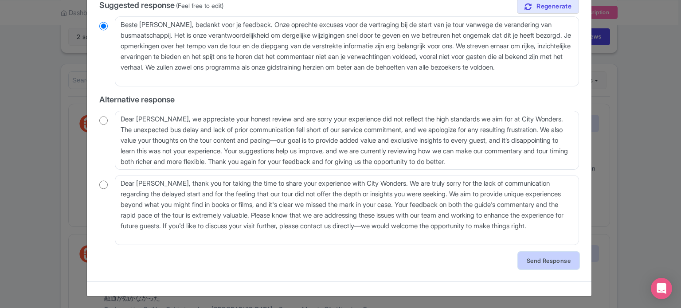
click at [544, 265] on link "Send Response" at bounding box center [548, 260] width 61 height 17
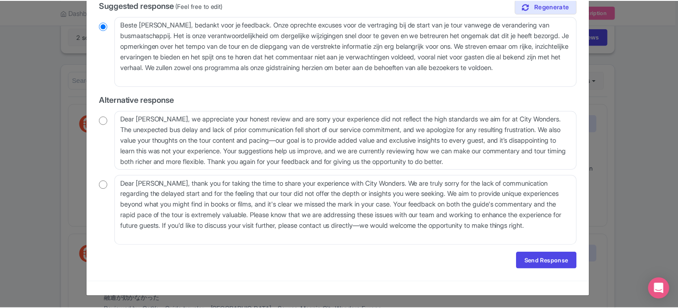
scroll to position [0, 0]
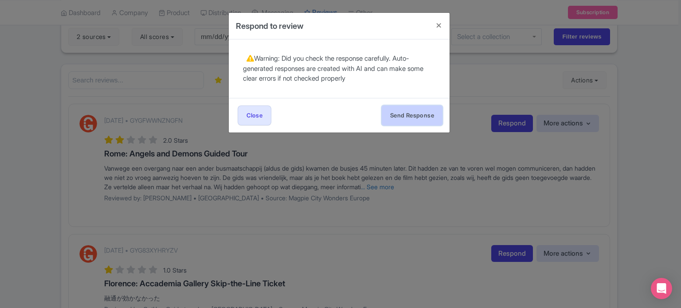
click at [396, 114] on button "Send Response" at bounding box center [412, 116] width 61 height 20
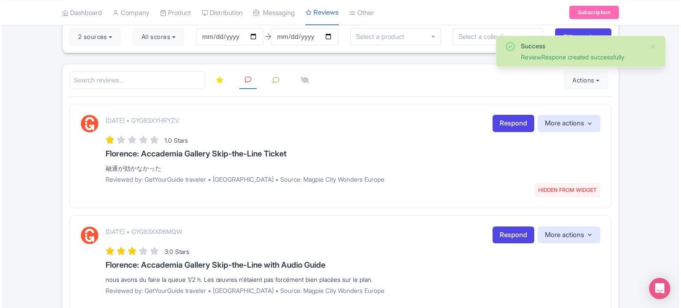
scroll to position [133, 0]
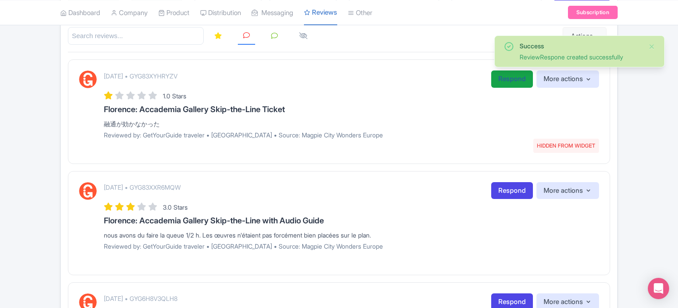
click at [499, 81] on link "Respond" at bounding box center [512, 79] width 42 height 17
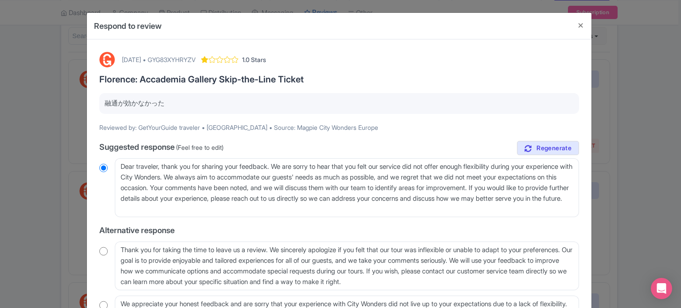
drag, startPoint x: 103, startPoint y: 102, endPoint x: 165, endPoint y: 102, distance: 61.6
click at [165, 102] on div "融通が効かなかった" at bounding box center [339, 103] width 480 height 21
copy p "融通が効かなかった"
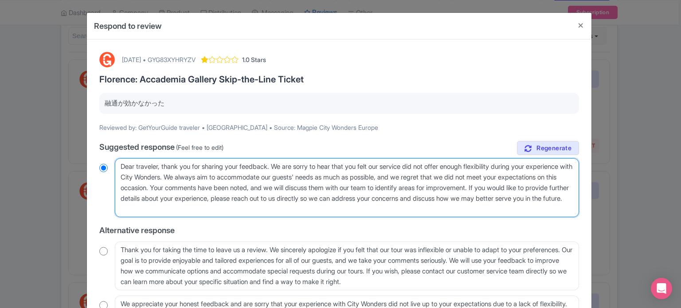
drag, startPoint x: 281, startPoint y: 163, endPoint x: 554, endPoint y: 185, distance: 274.5
click at [554, 185] on textarea "Dear traveler, thank you for sharing your feedback. We are sorry to hear that y…" at bounding box center [347, 187] width 464 height 59
type textarea "Dear traveler, thank you for sharing your feedback. If you would like to provid…"
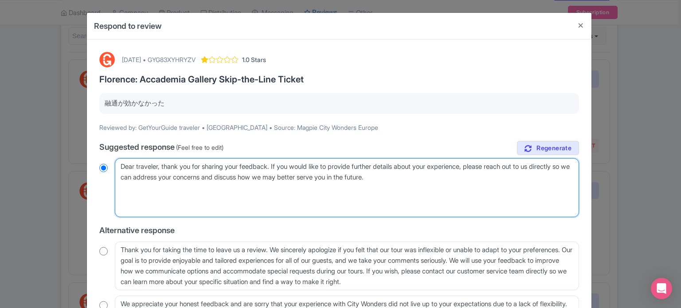
radio input "true"
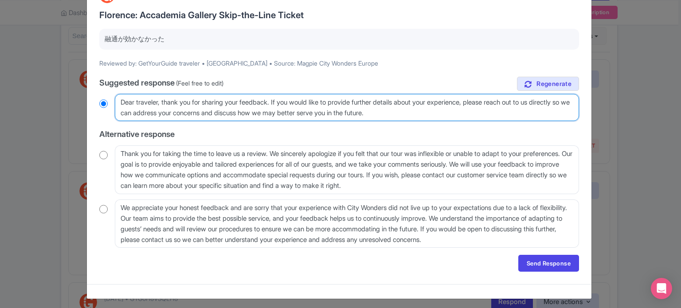
scroll to position [67, 0]
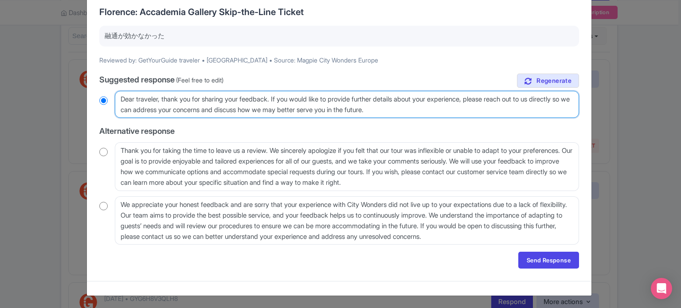
drag, startPoint x: 436, startPoint y: 108, endPoint x: 406, endPoint y: 105, distance: 29.9
click at [406, 105] on textarea "Dear traveler, thank you for sharing your feedback. We are sorry to hear that y…" at bounding box center [347, 104] width 464 height 27
type textarea "Dear traveler, thank you for sharing your feedback. If you would like to provid…"
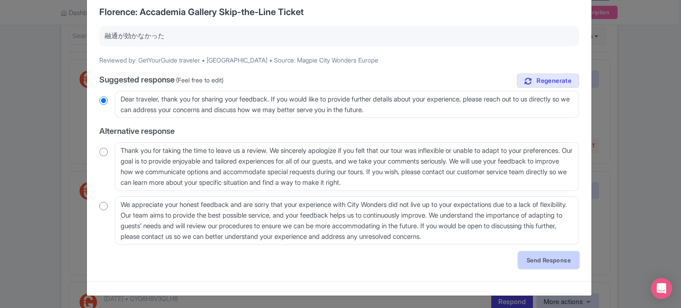
click at [532, 255] on link "Send Response" at bounding box center [548, 260] width 61 height 17
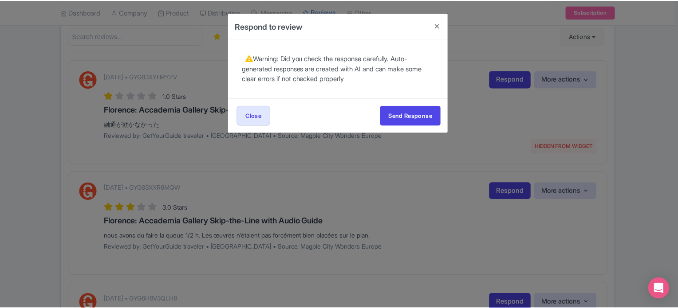
scroll to position [0, 0]
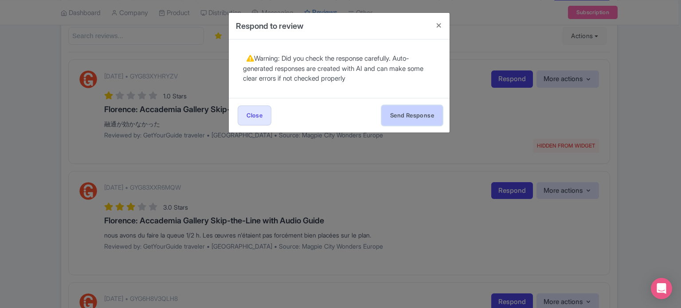
click at [406, 113] on button "Send Response" at bounding box center [412, 116] width 61 height 20
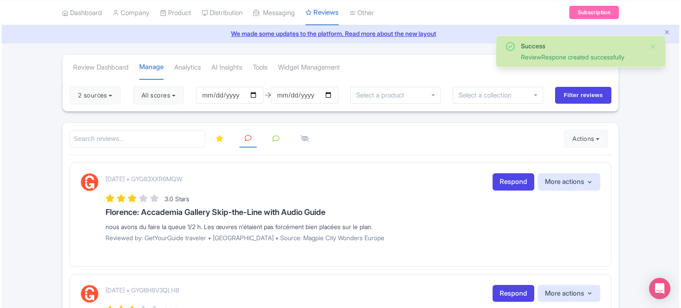
scroll to position [89, 0]
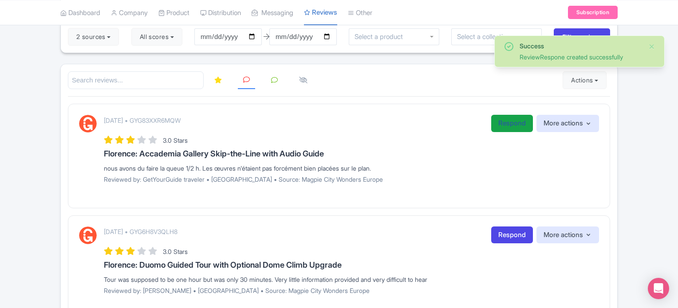
click at [504, 125] on link "Respond" at bounding box center [512, 123] width 42 height 17
